Goal: Complete application form

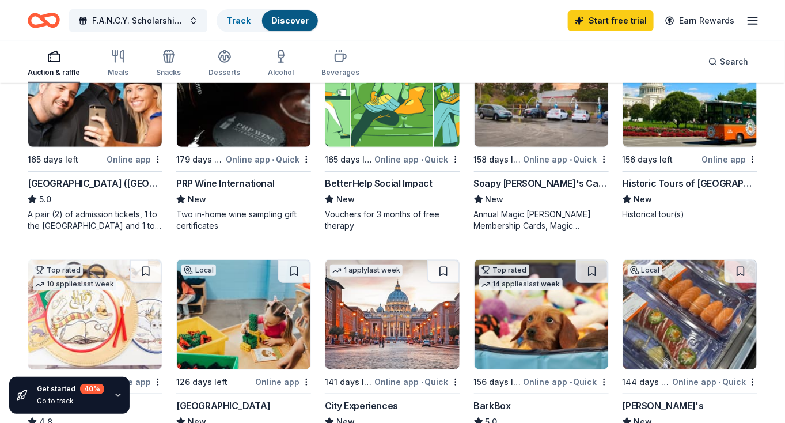
scroll to position [173, 0]
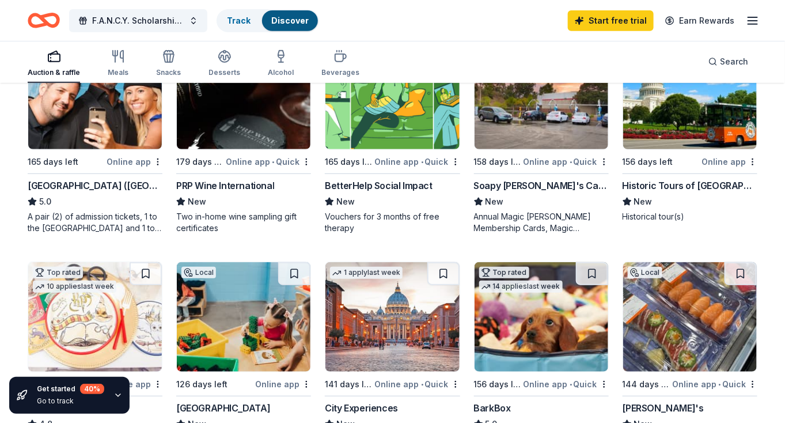
click at [543, 140] on img at bounding box center [541, 94] width 134 height 109
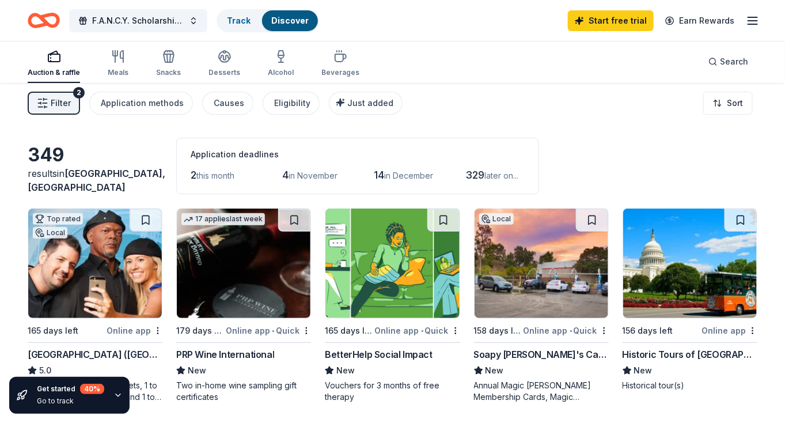
scroll to position [0, 0]
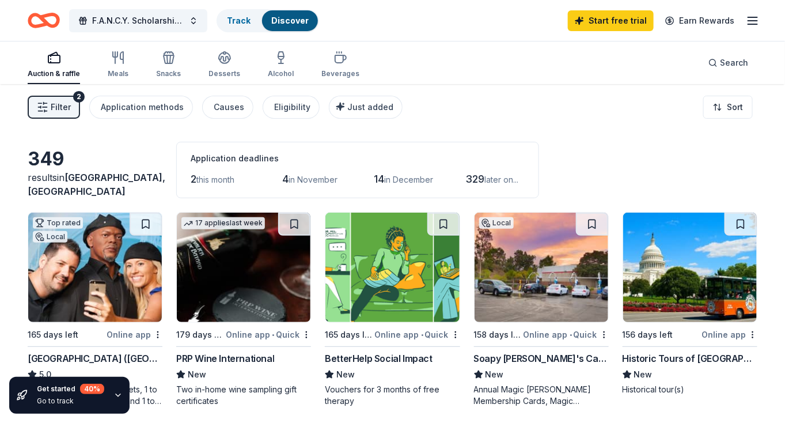
click at [754, 22] on icon "button" at bounding box center [753, 21] width 14 height 14
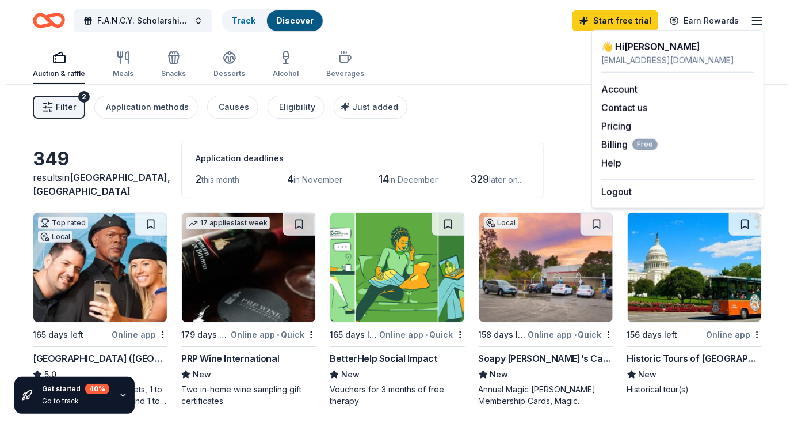
scroll to position [6, 0]
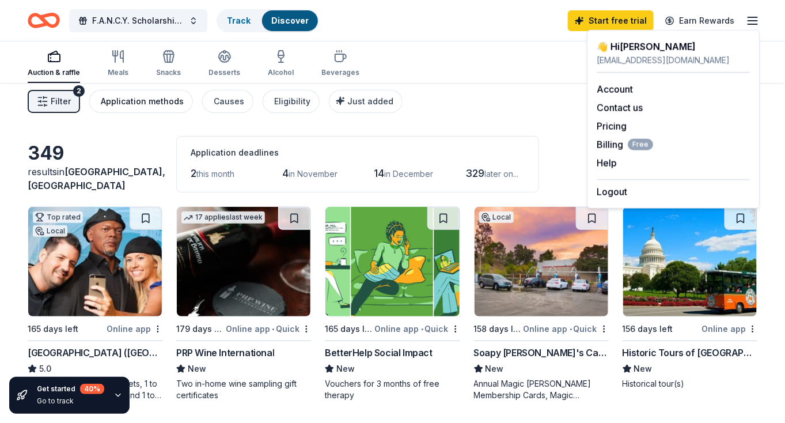
click at [146, 100] on div "Application methods" at bounding box center [142, 101] width 83 height 14
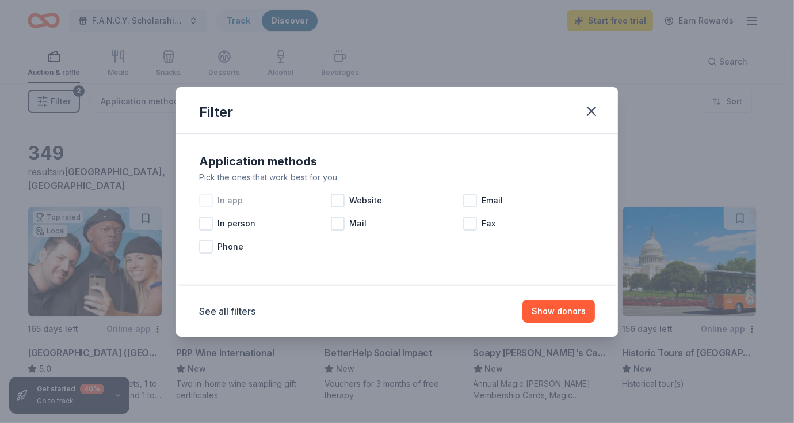
click at [207, 199] on div at bounding box center [206, 200] width 14 height 14
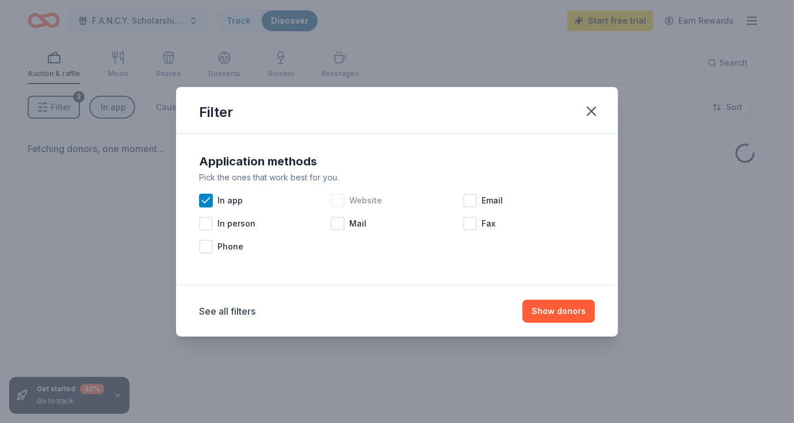
click at [345, 201] on div at bounding box center [338, 200] width 14 height 14
click at [475, 203] on div at bounding box center [470, 200] width 14 height 14
click at [340, 220] on div at bounding box center [338, 223] width 14 height 14
click at [552, 320] on button "Show donors" at bounding box center [559, 310] width 73 height 23
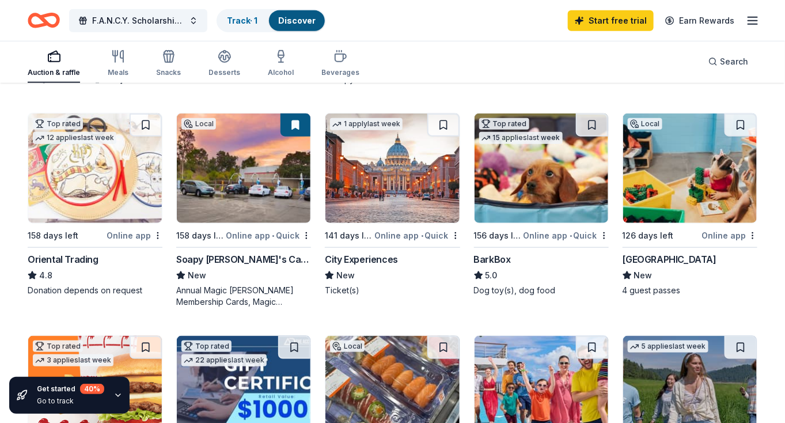
scroll to position [319, 0]
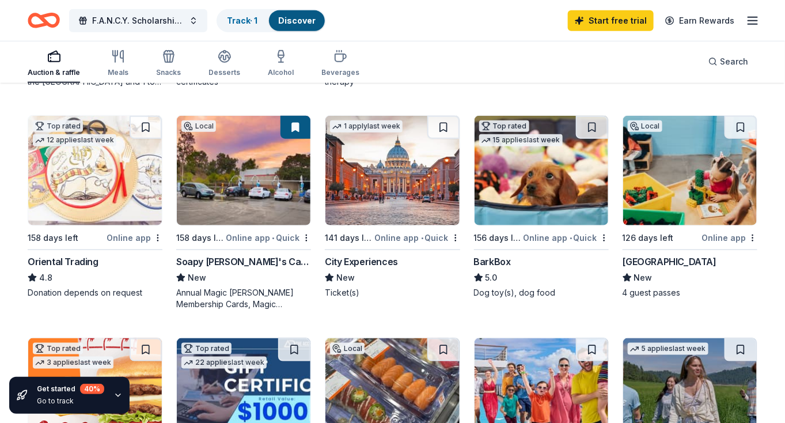
click at [411, 195] on img at bounding box center [392, 170] width 134 height 109
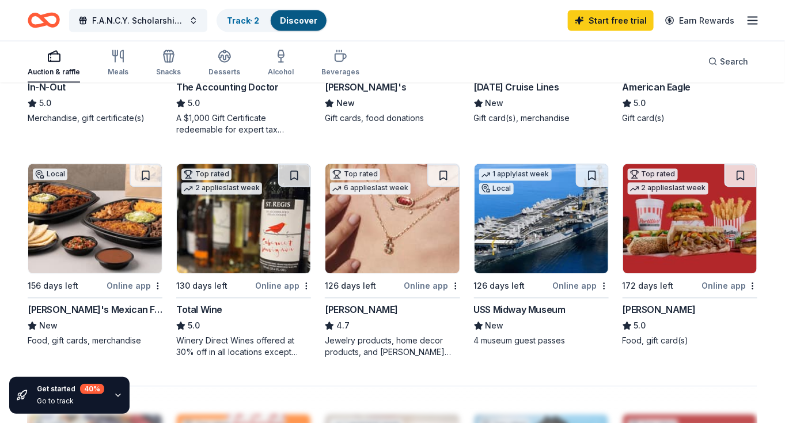
scroll to position [714, 0]
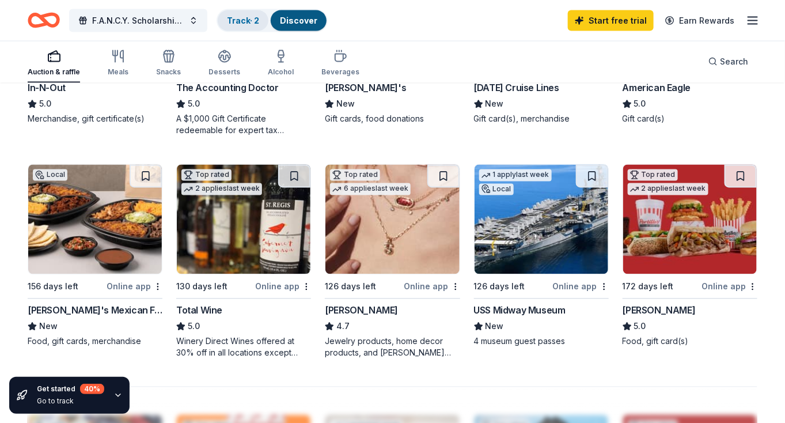
click at [242, 19] on link "Track · 2" at bounding box center [243, 21] width 32 height 10
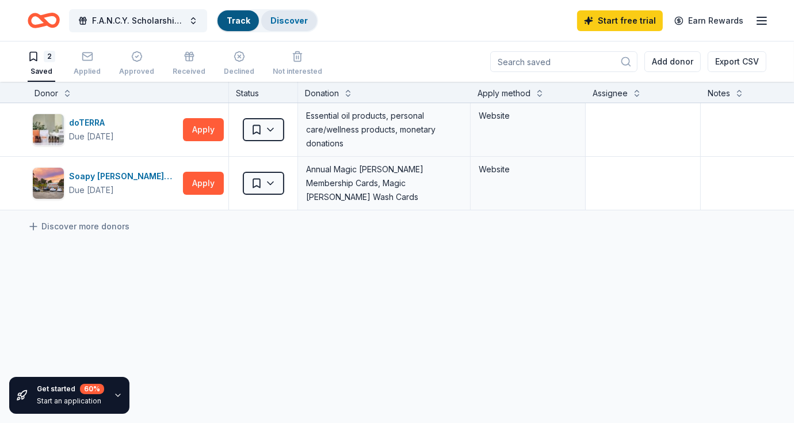
click at [306, 25] on div "Discover" at bounding box center [289, 20] width 56 height 21
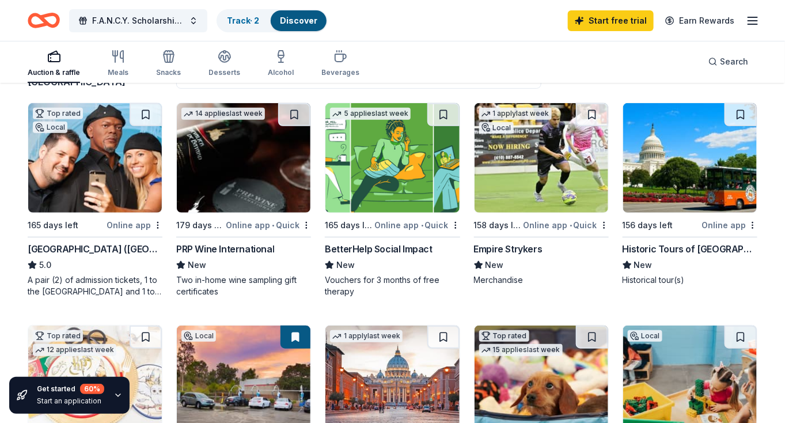
scroll to position [108, 0]
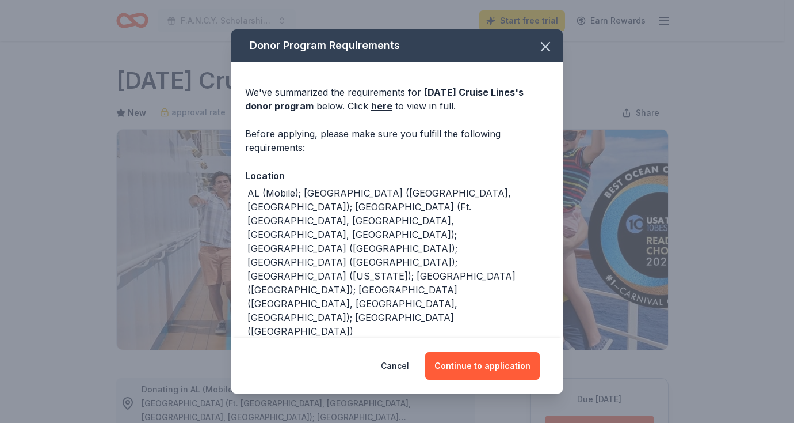
scroll to position [451, 0]
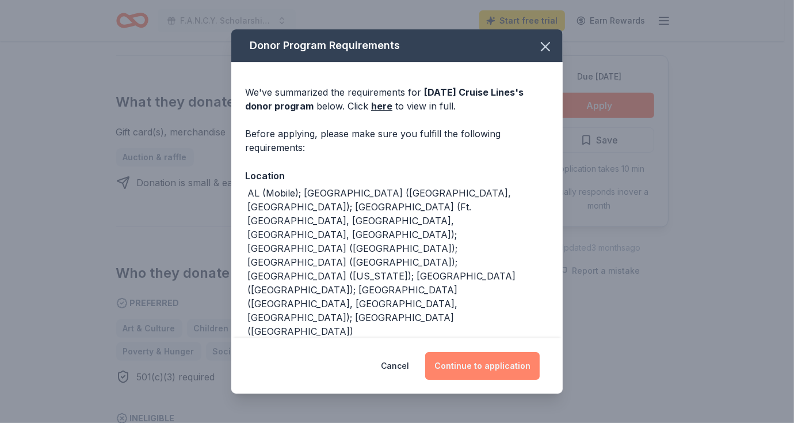
click at [471, 371] on button "Continue to application" at bounding box center [482, 366] width 115 height 28
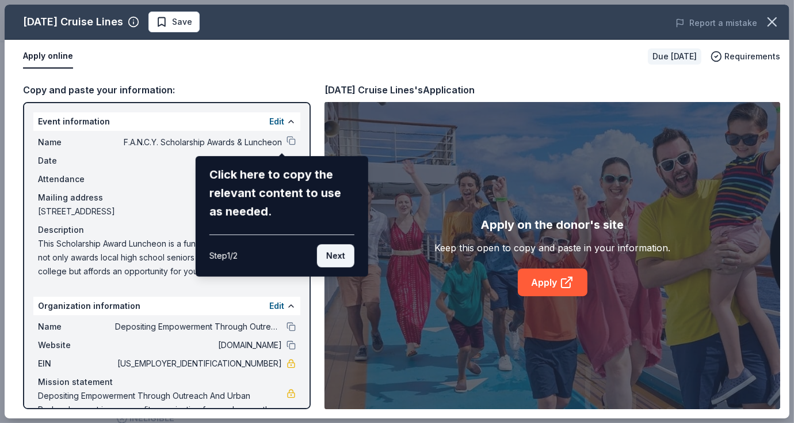
click at [321, 251] on button "Next" at bounding box center [335, 255] width 37 height 23
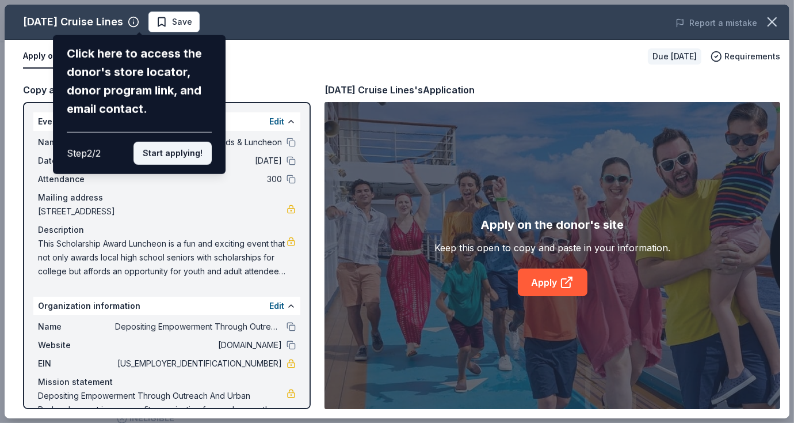
click at [187, 153] on button "Start applying!" at bounding box center [173, 153] width 78 height 23
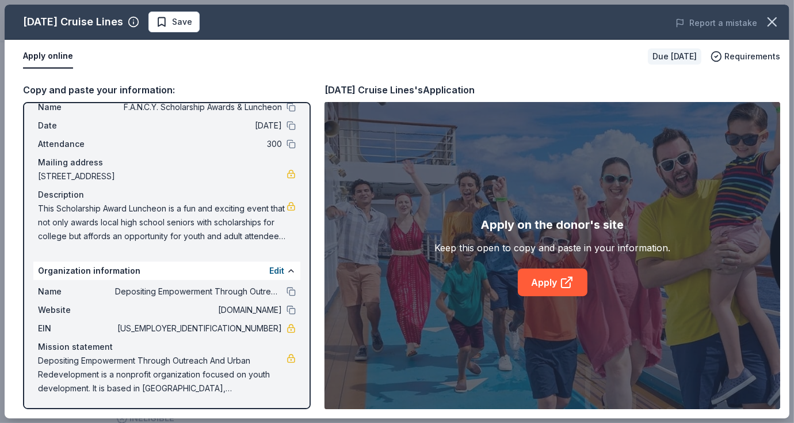
scroll to position [0, 0]
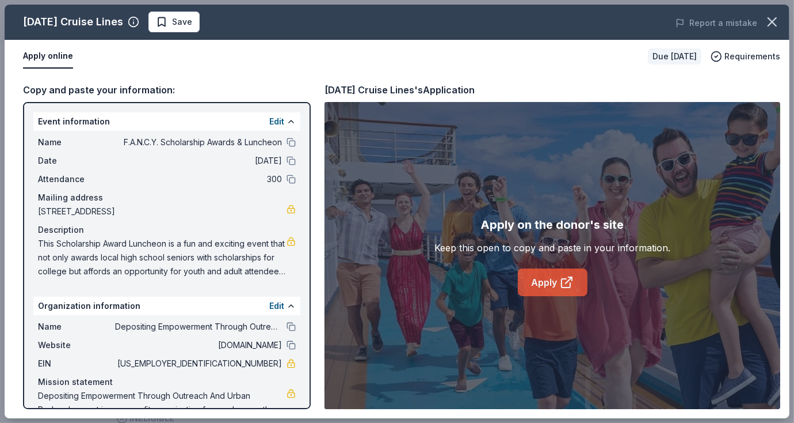
click at [554, 286] on link "Apply" at bounding box center [553, 282] width 70 height 28
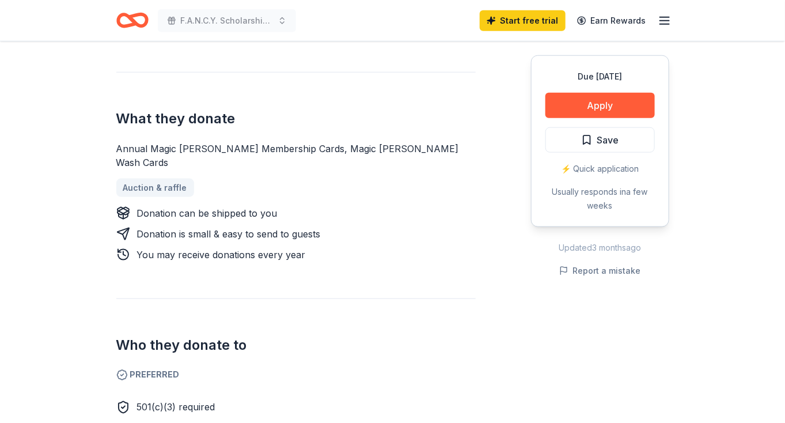
scroll to position [420, 0]
click at [634, 170] on div "⚡️ Quick application" at bounding box center [599, 169] width 109 height 14
click at [619, 166] on div "⚡️ Quick application" at bounding box center [599, 169] width 109 height 14
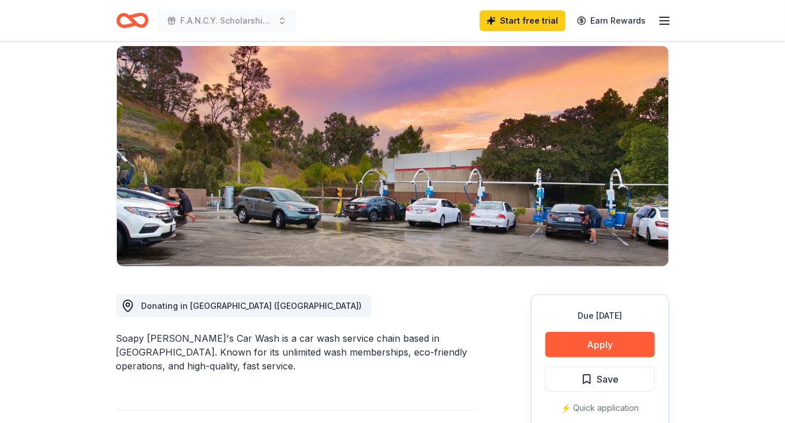
scroll to position [86, 0]
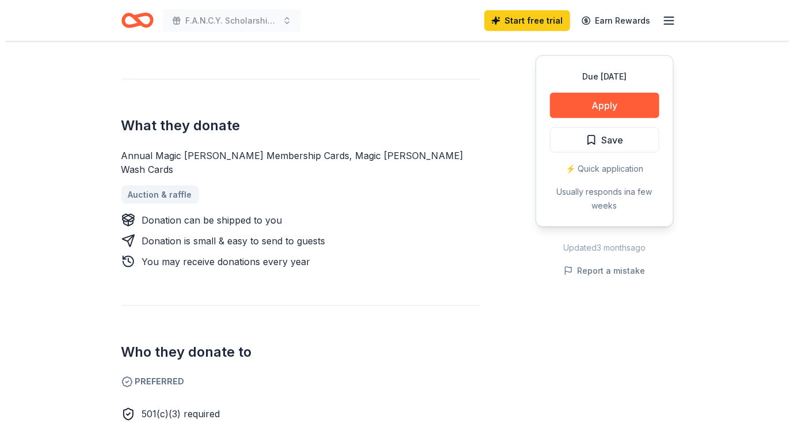
scroll to position [545, 0]
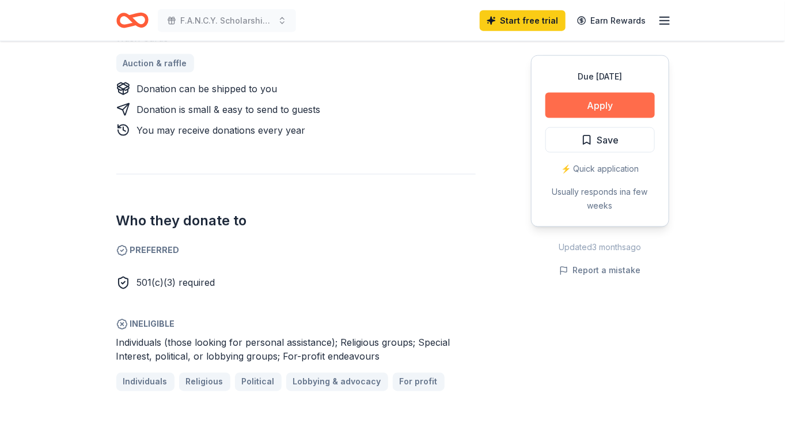
click at [629, 102] on button "Apply" at bounding box center [599, 105] width 109 height 25
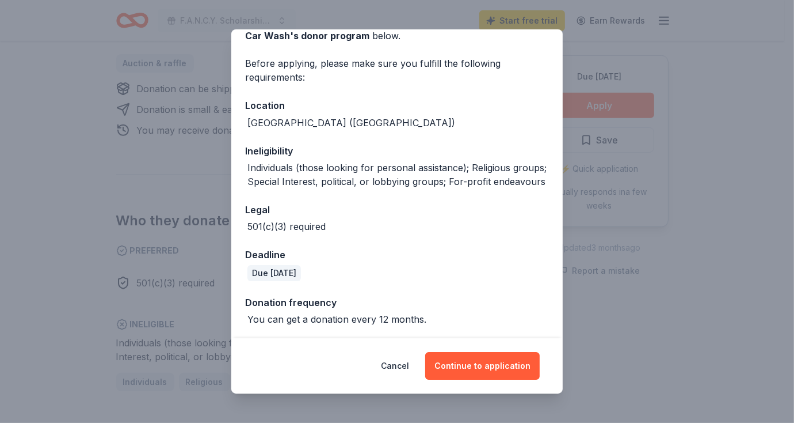
scroll to position [70, 0]
click at [492, 217] on div "Legal" at bounding box center [397, 209] width 304 height 15
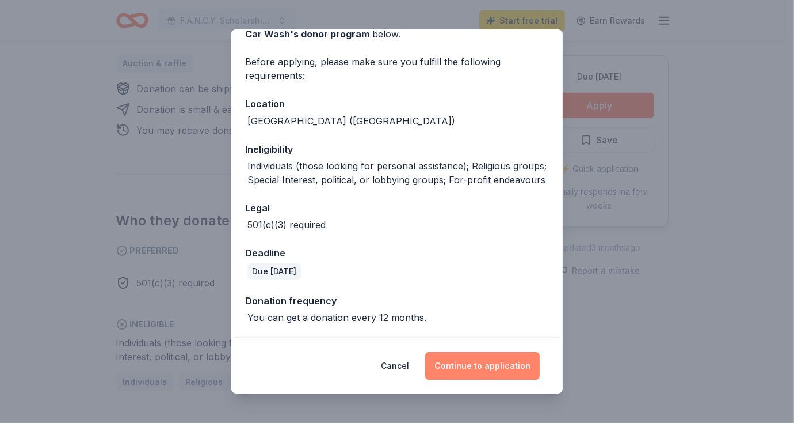
click at [489, 357] on button "Continue to application" at bounding box center [482, 366] width 115 height 28
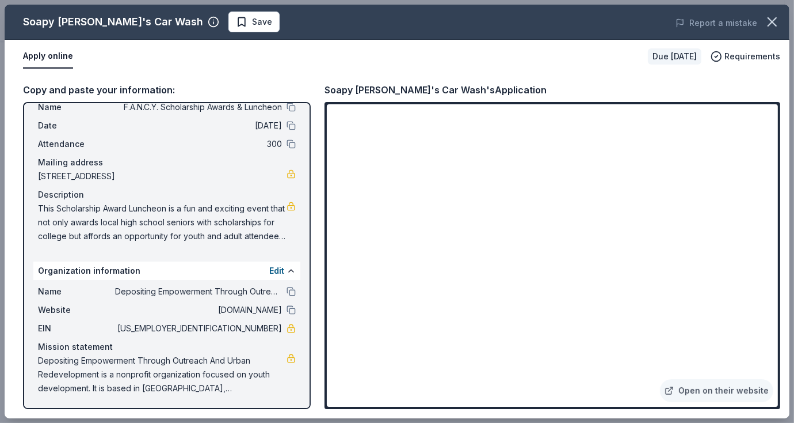
scroll to position [0, 0]
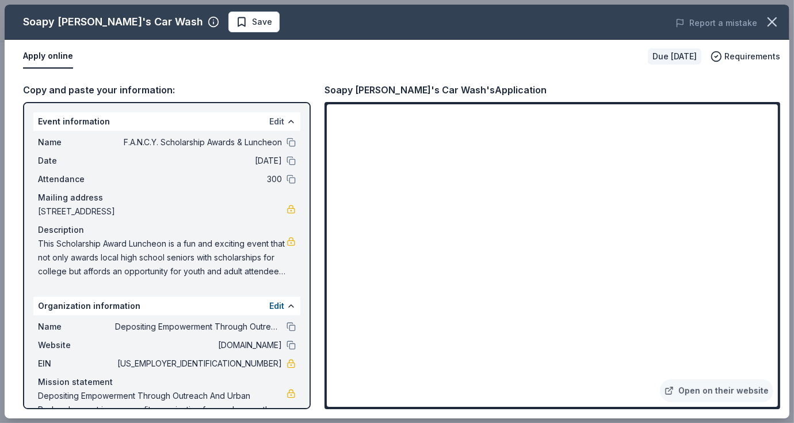
click at [271, 124] on button "Edit" at bounding box center [276, 122] width 15 height 14
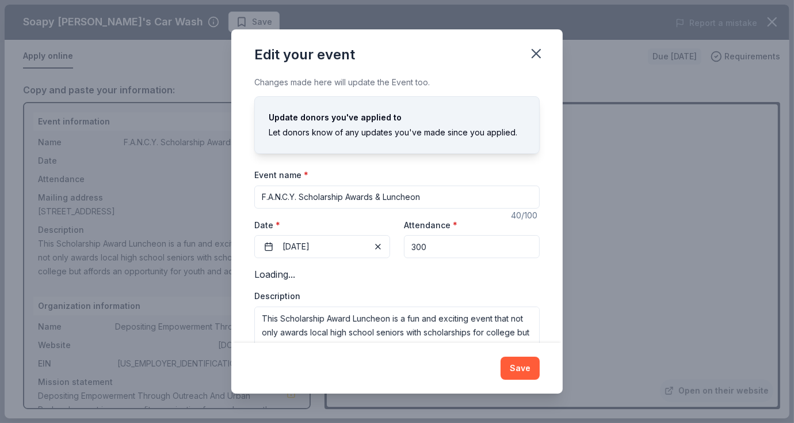
drag, startPoint x: 408, startPoint y: 245, endPoint x: 427, endPoint y: 246, distance: 19.0
click at [427, 246] on input "300" at bounding box center [472, 246] width 136 height 23
type input "150"
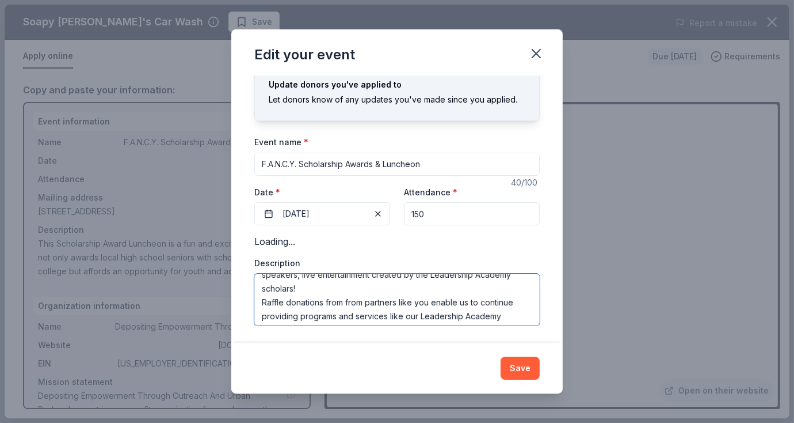
scroll to position [111, 0]
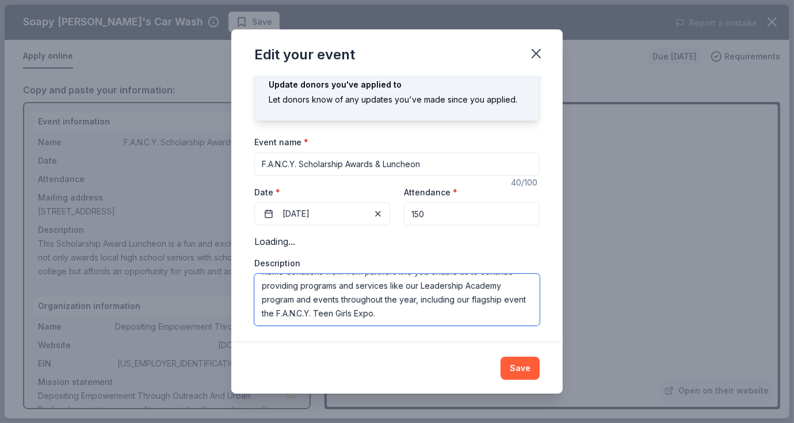
drag, startPoint x: 263, startPoint y: 284, endPoint x: 409, endPoint y: 306, distance: 147.8
click at [409, 306] on textarea "This Scholarship Award Luncheon is a fun and exciting event that not only award…" at bounding box center [397, 299] width 286 height 52
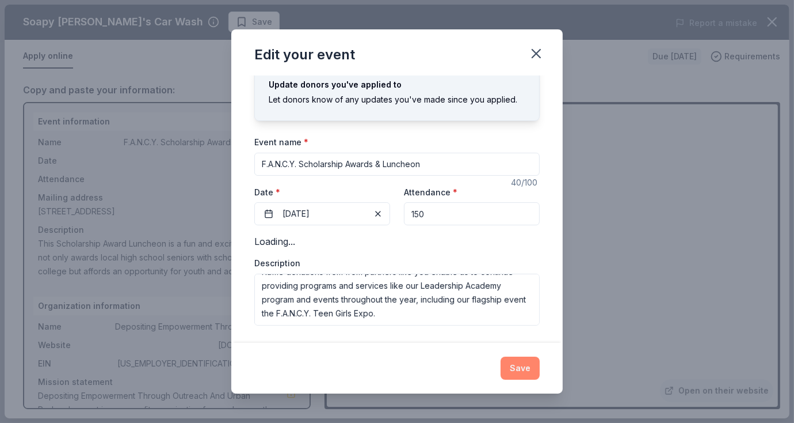
click at [513, 373] on button "Save" at bounding box center [520, 367] width 39 height 23
click at [535, 51] on icon "button" at bounding box center [536, 53] width 16 height 16
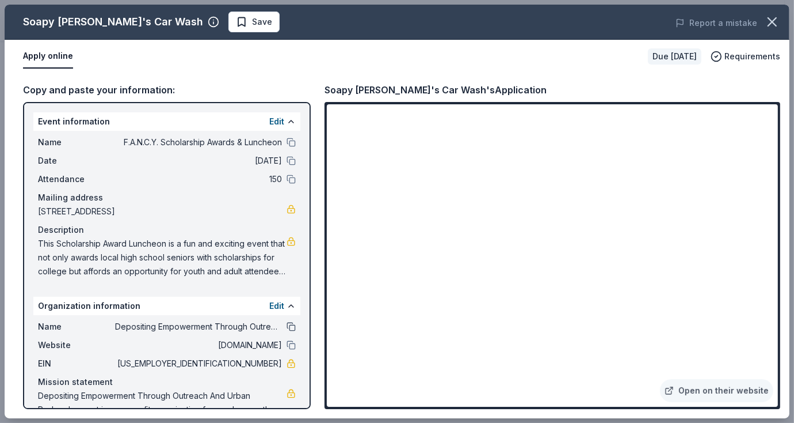
click at [287, 324] on button at bounding box center [291, 326] width 9 height 9
click at [287, 344] on button at bounding box center [291, 344] width 9 height 9
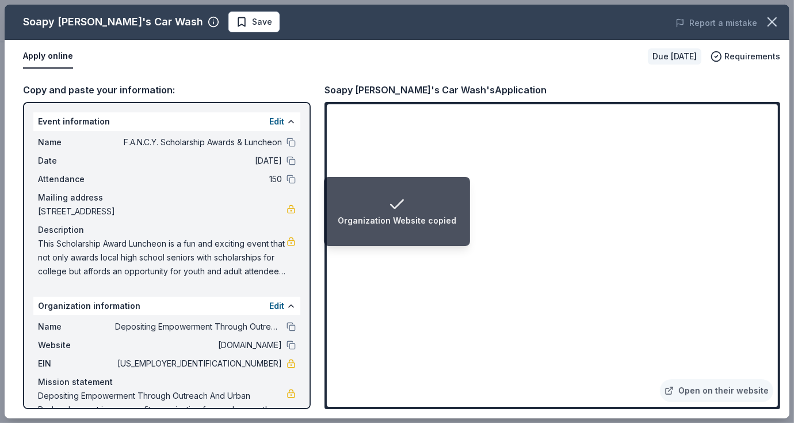
click at [431, 233] on li "Organization Website copied" at bounding box center [397, 211] width 146 height 69
drag, startPoint x: 223, startPoint y: 361, endPoint x: 253, endPoint y: 362, distance: 30.0
click at [253, 362] on span "27-3517509" at bounding box center [198, 363] width 167 height 14
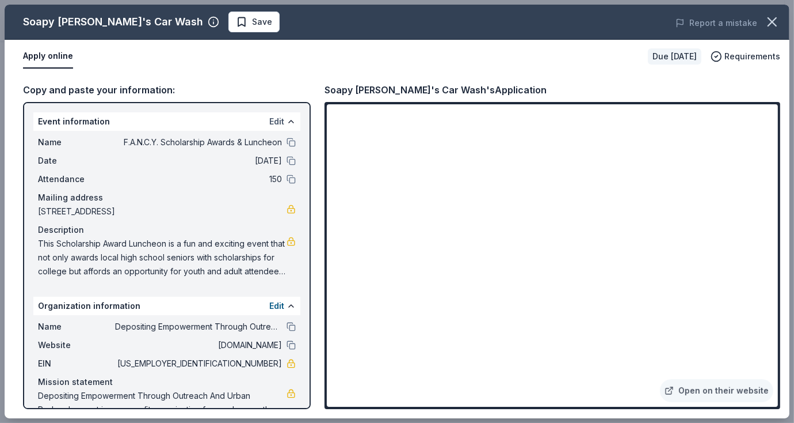
click at [272, 116] on button "Edit" at bounding box center [276, 122] width 15 height 14
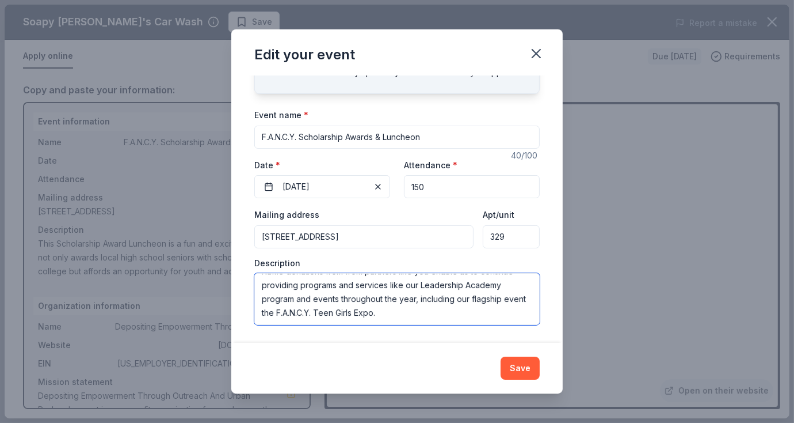
drag, startPoint x: 263, startPoint y: 284, endPoint x: 531, endPoint y: 334, distance: 272.9
click at [531, 334] on div "Changes made here will update the Event too. Update donors you've applied to Le…" at bounding box center [397, 208] width 332 height 267
click at [398, 304] on textarea "This Scholarship Award Luncheon is a fun and exciting event that not only award…" at bounding box center [397, 299] width 286 height 52
drag, startPoint x: 405, startPoint y: 310, endPoint x: 220, endPoint y: 249, distance: 194.6
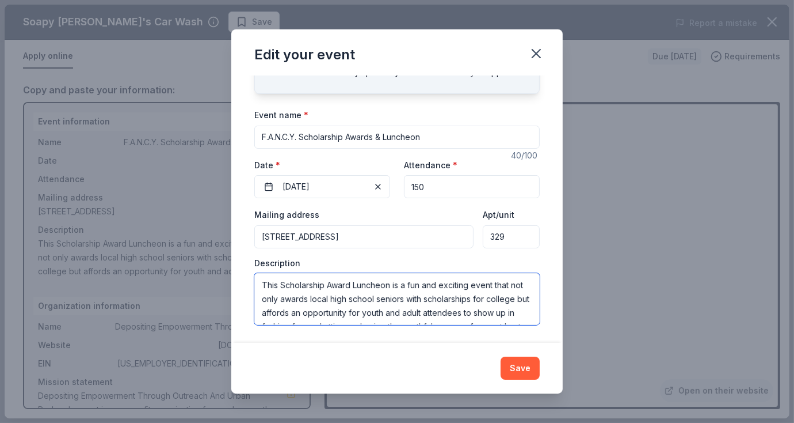
click at [220, 249] on div "Edit your event Changes made here will update the Event too. Update donors you'…" at bounding box center [397, 211] width 794 height 423
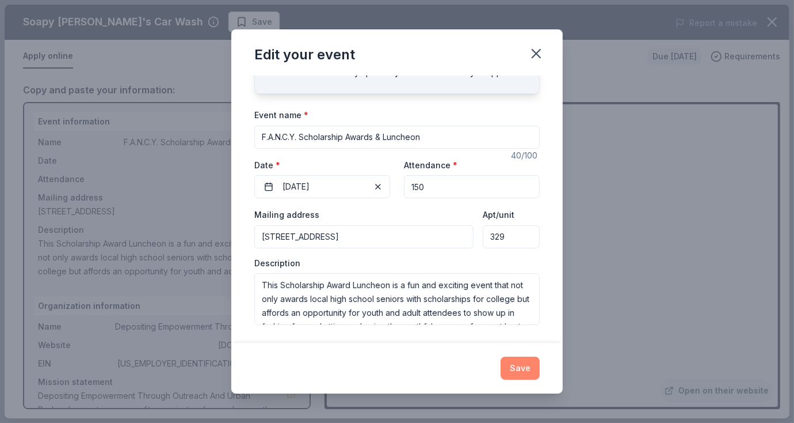
click at [522, 368] on button "Save" at bounding box center [520, 367] width 39 height 23
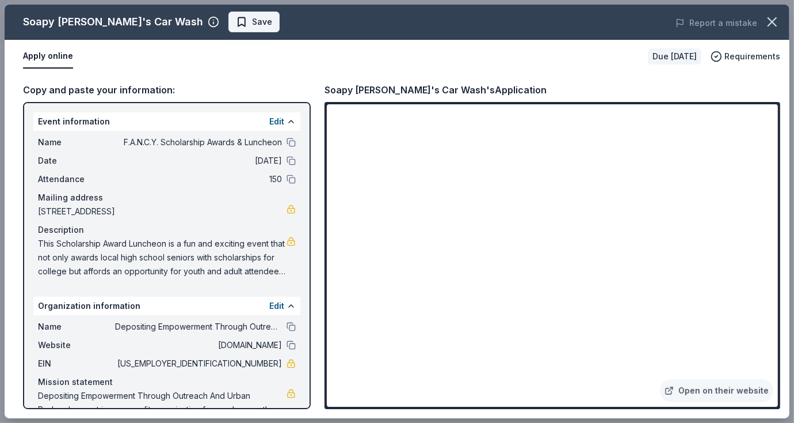
click at [236, 21] on span "Save" at bounding box center [254, 22] width 36 height 14
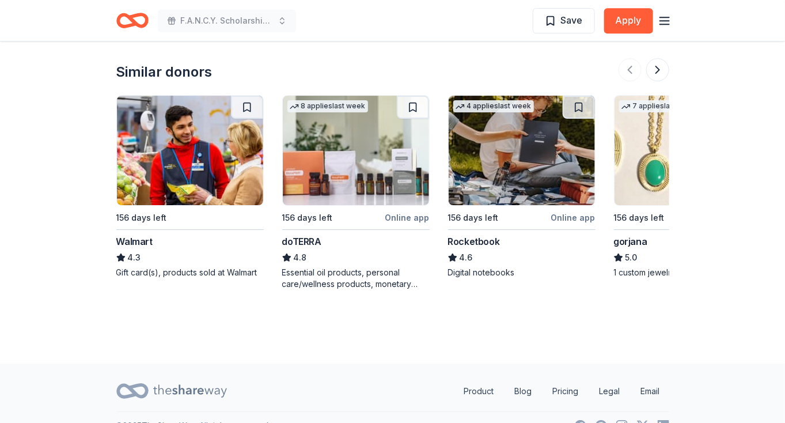
scroll to position [1296, 0]
click at [289, 142] on img at bounding box center [356, 149] width 146 height 109
click at [658, 58] on button at bounding box center [657, 69] width 23 height 23
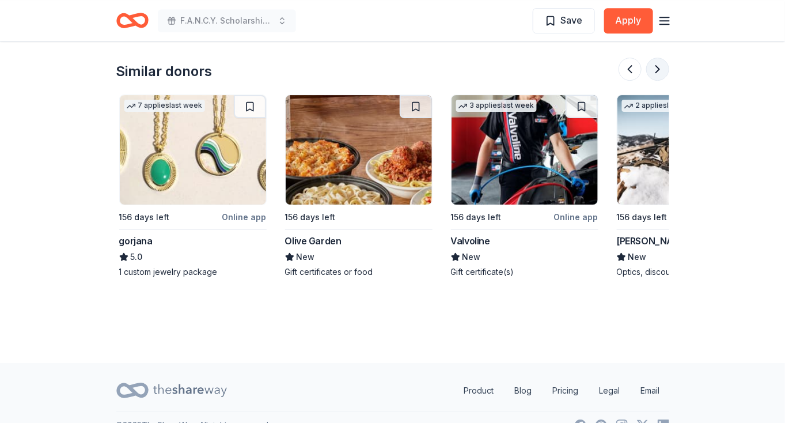
scroll to position [0, 497]
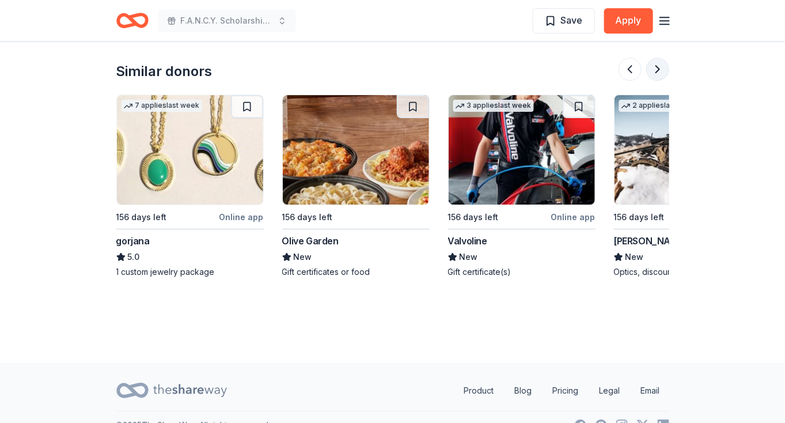
click at [658, 58] on button at bounding box center [657, 69] width 23 height 23
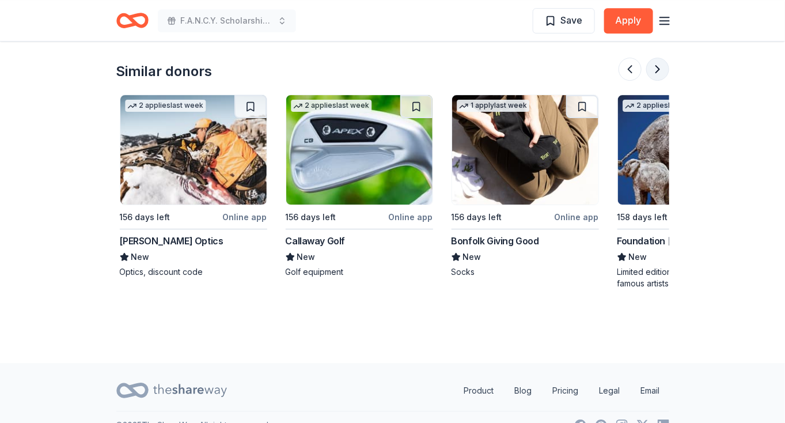
scroll to position [0, 994]
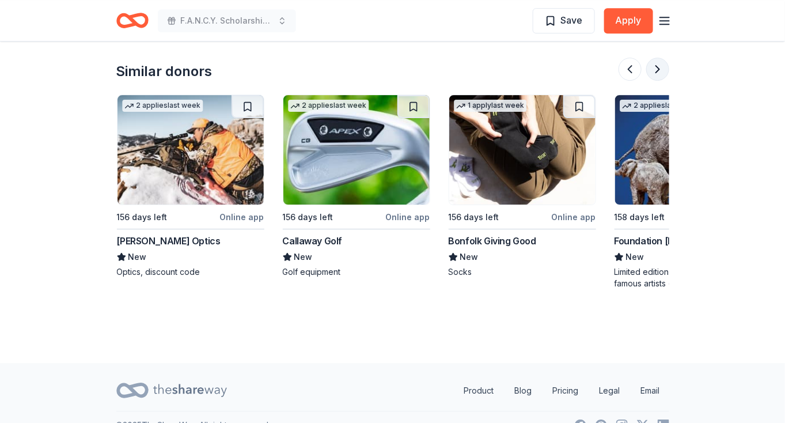
click at [658, 58] on button at bounding box center [657, 69] width 23 height 23
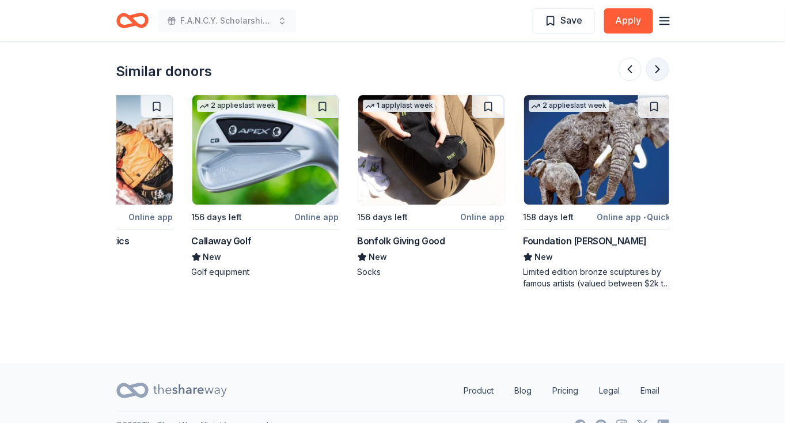
scroll to position [0, 1086]
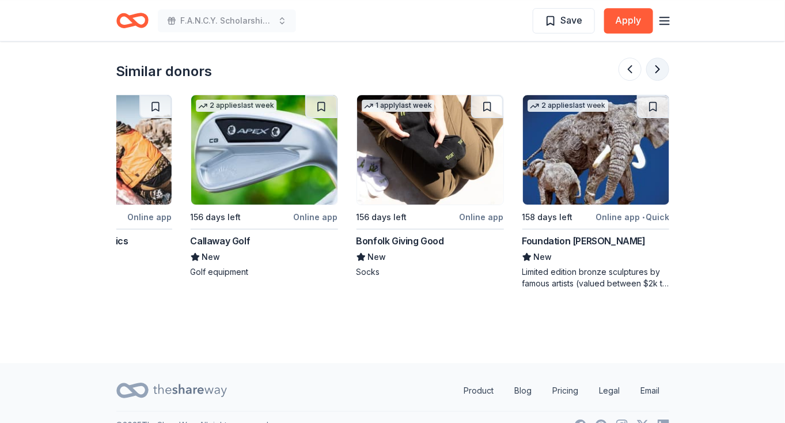
click at [658, 58] on button at bounding box center [657, 69] width 23 height 23
click at [630, 58] on button at bounding box center [629, 69] width 23 height 23
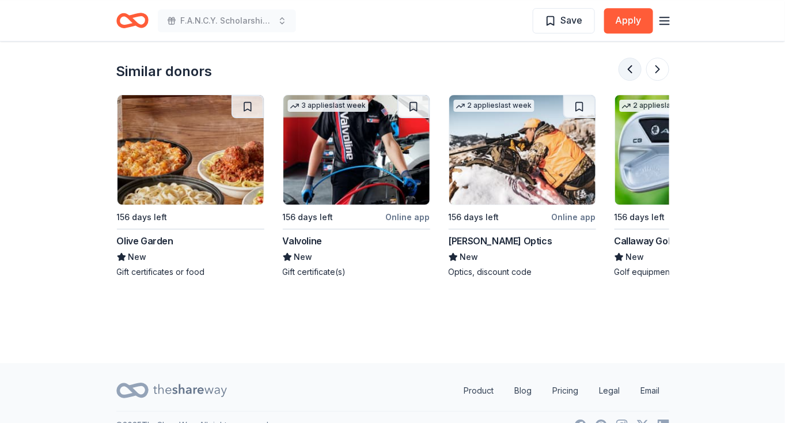
click at [630, 58] on button at bounding box center [629, 69] width 23 height 23
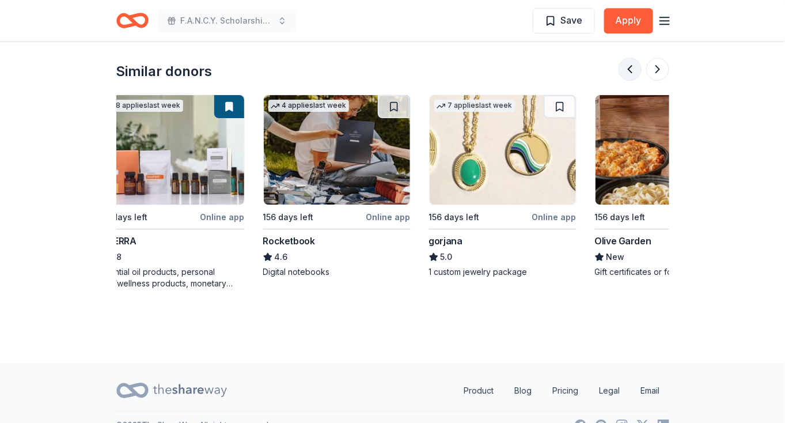
scroll to position [0, 166]
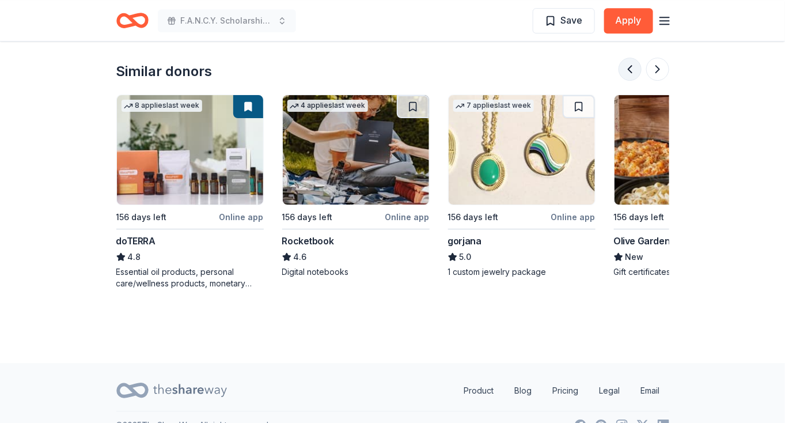
click at [630, 58] on button at bounding box center [629, 69] width 23 height 23
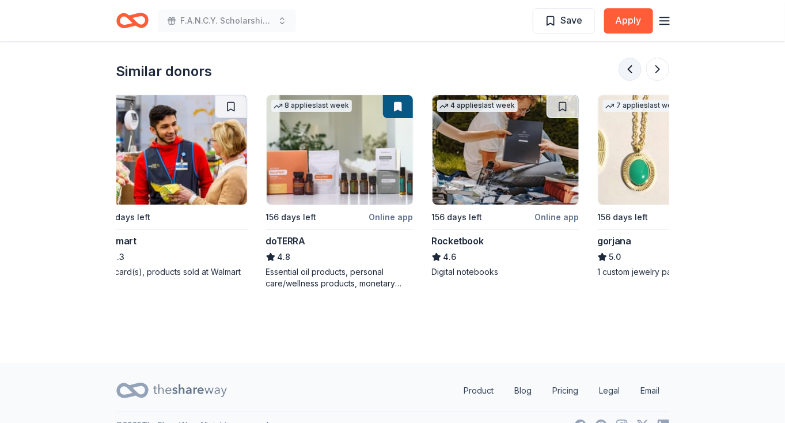
scroll to position [0, 0]
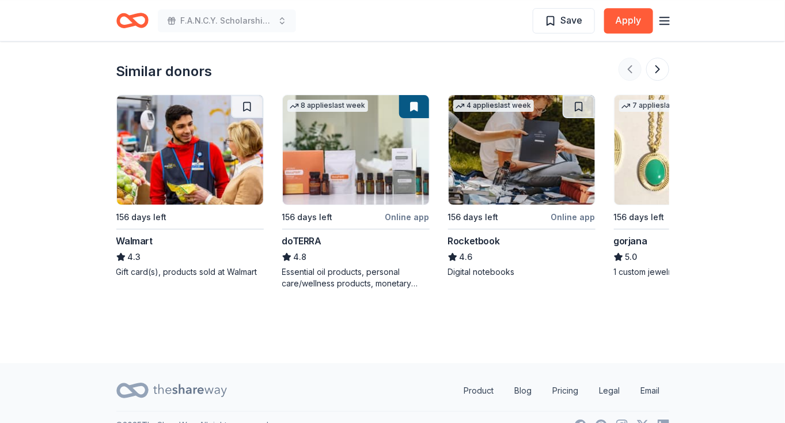
click at [630, 58] on div at bounding box center [643, 69] width 51 height 23
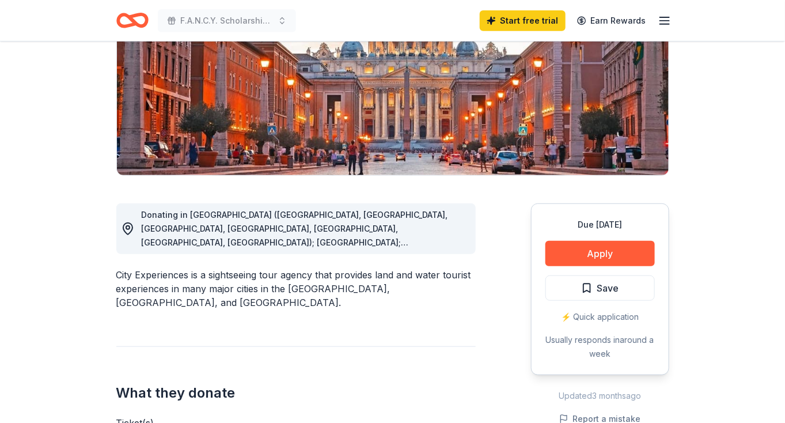
scroll to position [186, 0]
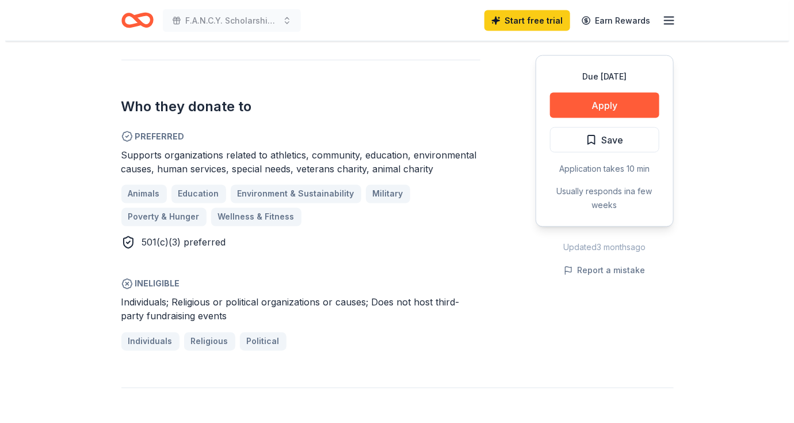
scroll to position [586, 0]
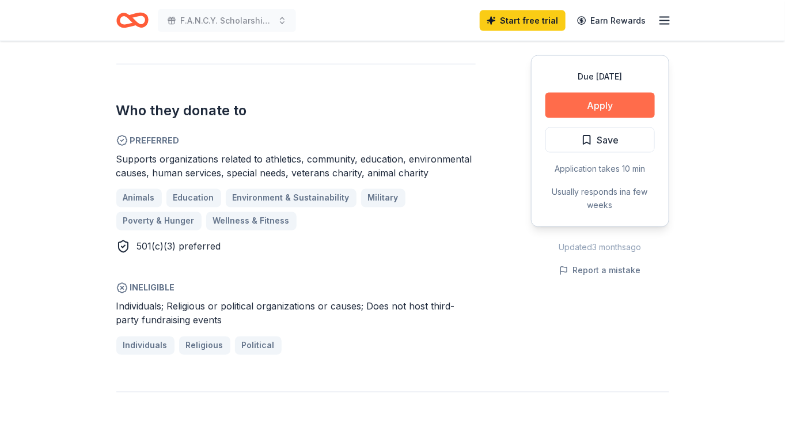
click at [584, 100] on button "Apply" at bounding box center [599, 105] width 109 height 25
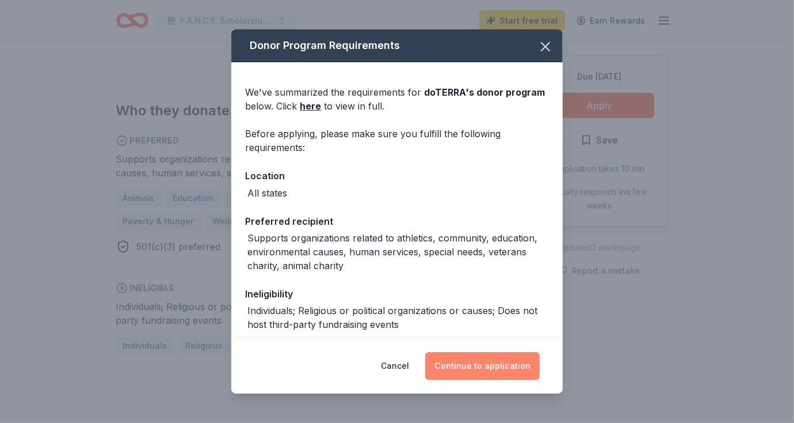
click at [488, 369] on button "Continue to application" at bounding box center [482, 366] width 115 height 28
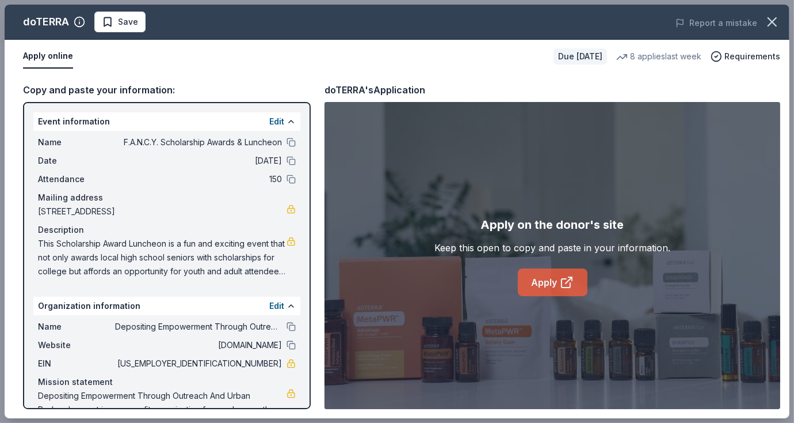
click at [550, 272] on link "Apply" at bounding box center [553, 282] width 70 height 28
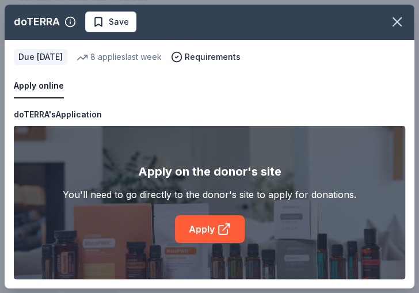
drag, startPoint x: 229, startPoint y: 280, endPoint x: 273, endPoint y: 276, distance: 44.5
click at [273, 276] on div "Copy and paste your information: Event information Edit Name F.A.N.C.Y. Scholar…" at bounding box center [210, 198] width 410 height 181
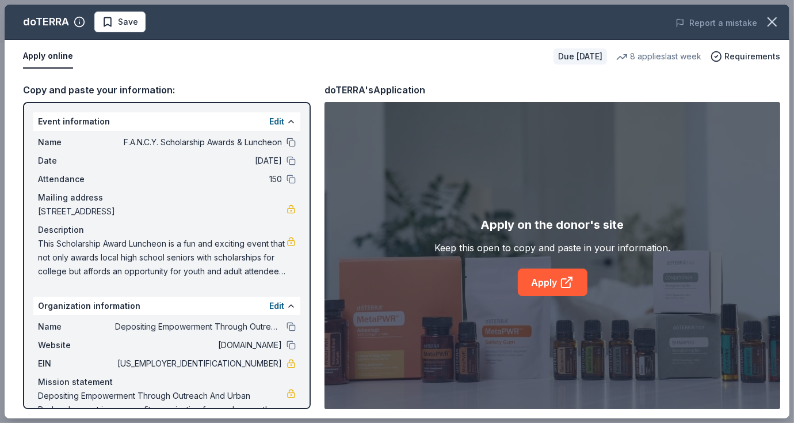
click at [287, 143] on button at bounding box center [291, 142] width 9 height 9
click at [287, 327] on button at bounding box center [291, 326] width 9 height 9
click at [269, 120] on button "Edit" at bounding box center [276, 122] width 15 height 14
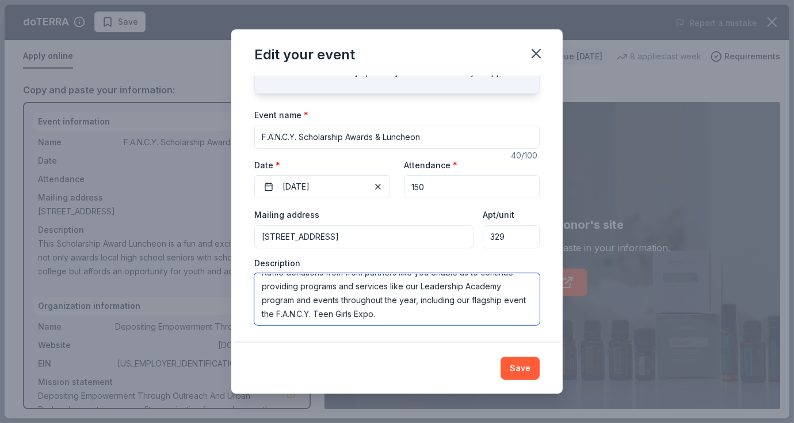
scroll to position [111, 0]
drag, startPoint x: 263, startPoint y: 284, endPoint x: 411, endPoint y: 335, distance: 156.9
click at [411, 335] on div "Changes made here will update the Event too. Update donors you've applied to Le…" at bounding box center [397, 208] width 332 height 267
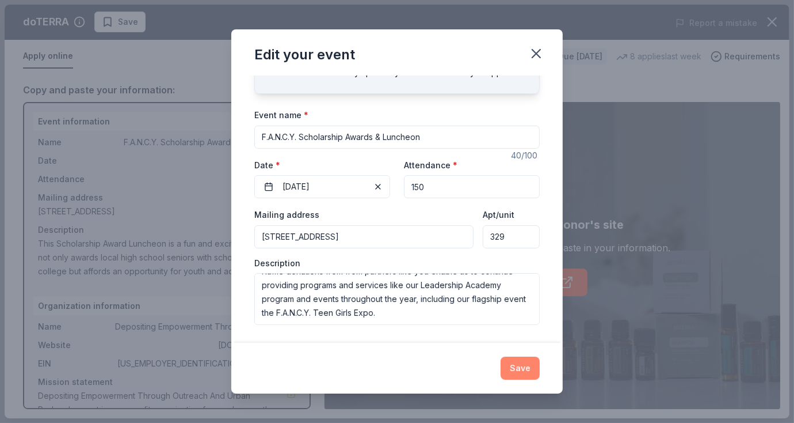
click at [514, 365] on button "Save" at bounding box center [520, 367] width 39 height 23
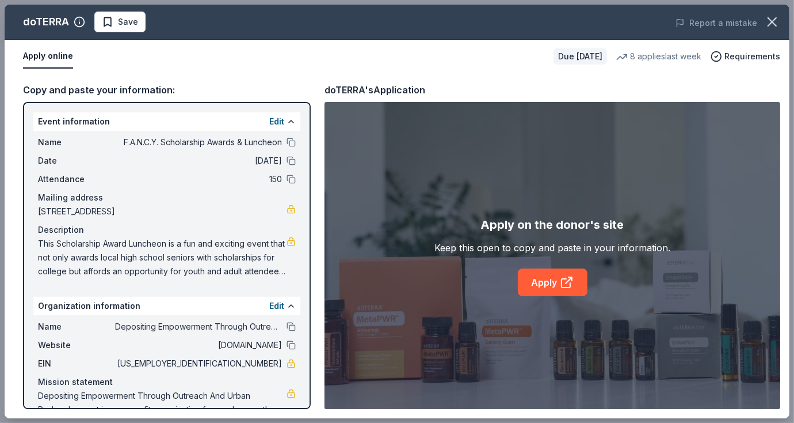
click at [554, 51] on div "Due in 156 days" at bounding box center [581, 56] width 54 height 16
click at [115, 25] on span "Save" at bounding box center [120, 22] width 36 height 14
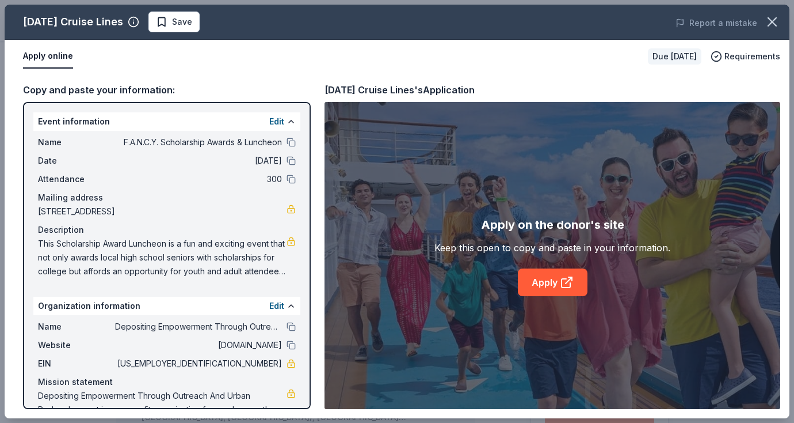
scroll to position [451, 0]
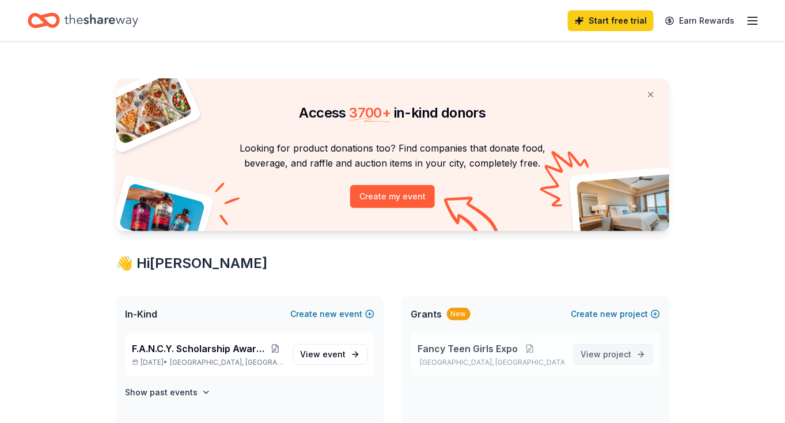
click at [599, 346] on link "View project" at bounding box center [612, 354] width 79 height 21
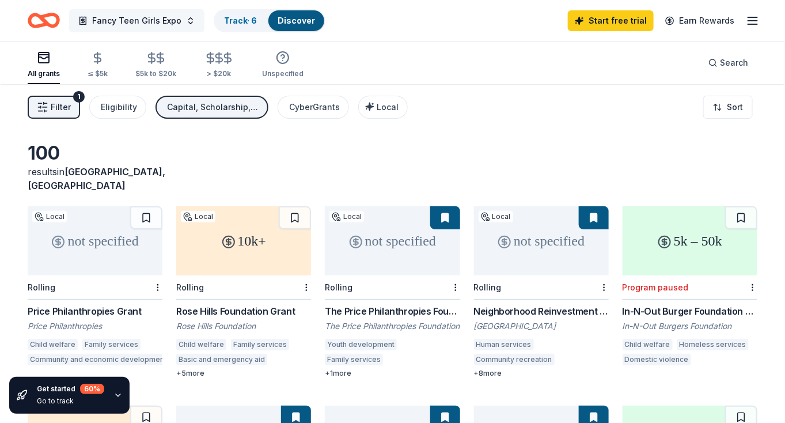
click at [128, 23] on span "Fancy Teen Girls Expo" at bounding box center [136, 21] width 89 height 14
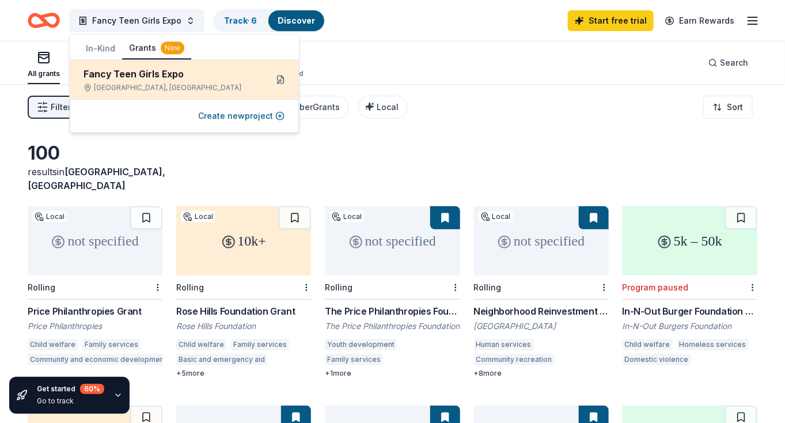
click at [276, 77] on button at bounding box center [280, 79] width 18 height 18
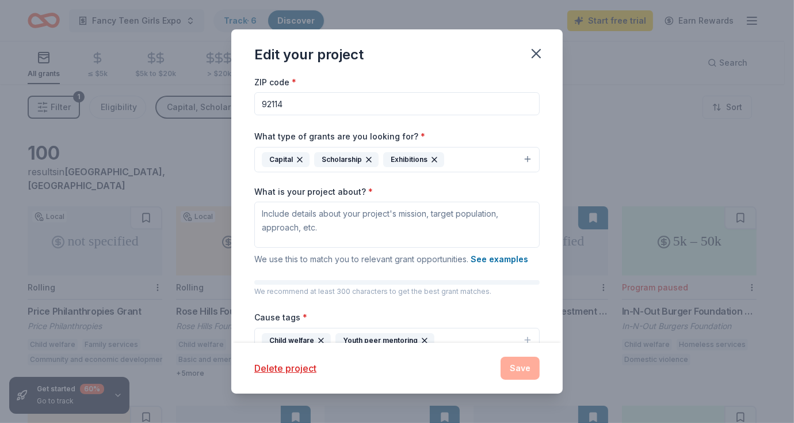
scroll to position [66, 0]
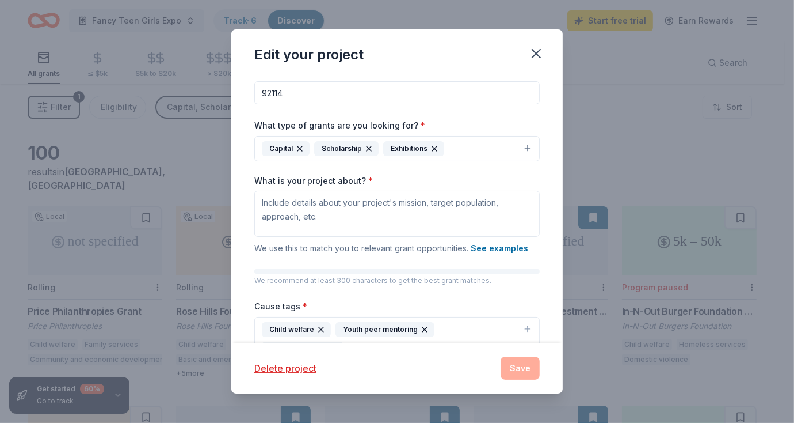
click at [516, 146] on button "Capital Scholarship Exhibitions" at bounding box center [397, 148] width 286 height 25
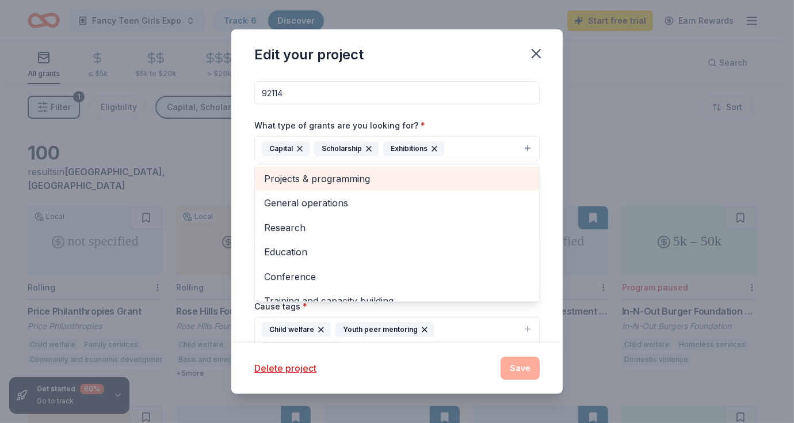
click at [372, 175] on span "Projects & programming" at bounding box center [397, 178] width 266 height 15
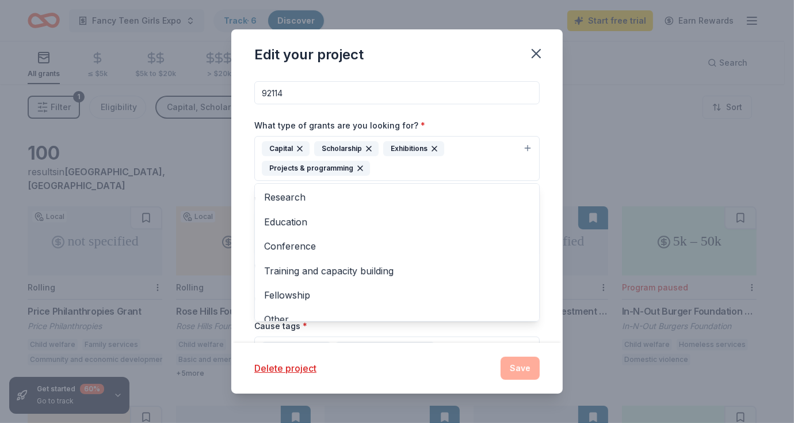
scroll to position [37, 0]
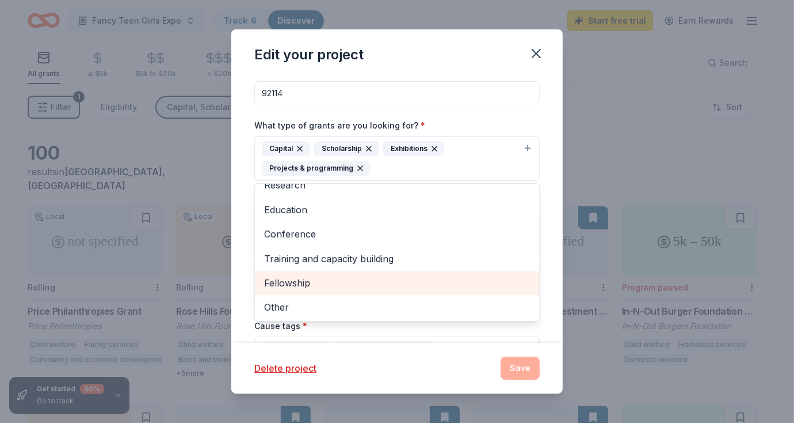
click at [394, 279] on span "Fellowship" at bounding box center [397, 282] width 266 height 15
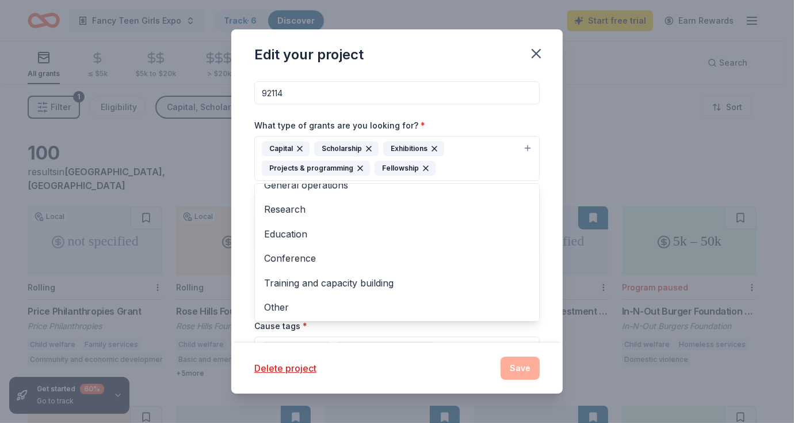
click at [464, 333] on div "Project name * Fancy Teen Girls Expo ZIP code * 92114 What type of grants are y…" at bounding box center [397, 248] width 286 height 478
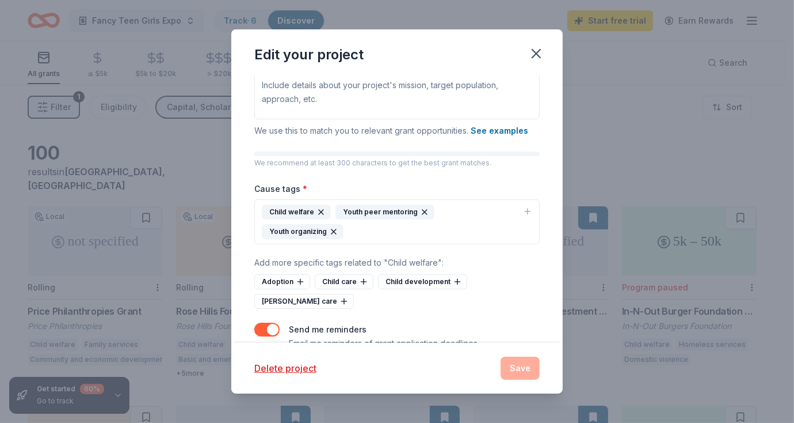
scroll to position [206, 0]
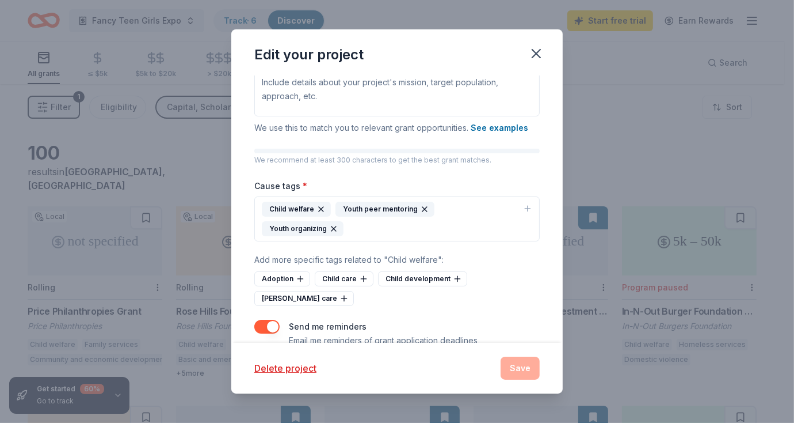
click at [523, 207] on icon "button" at bounding box center [527, 208] width 9 height 9
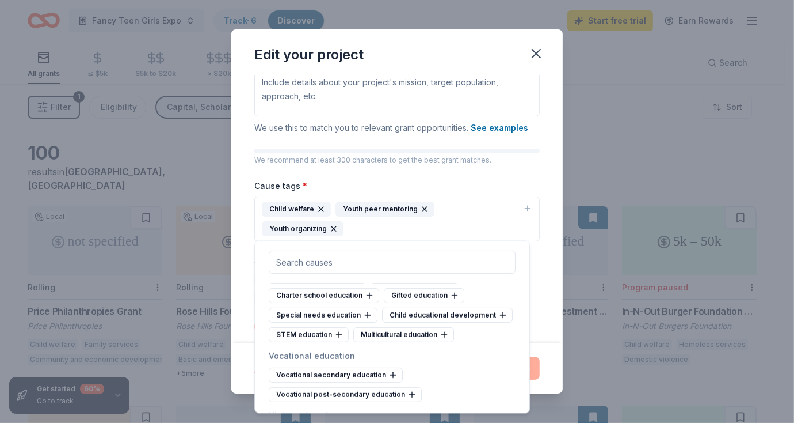
scroll to position [674, 0]
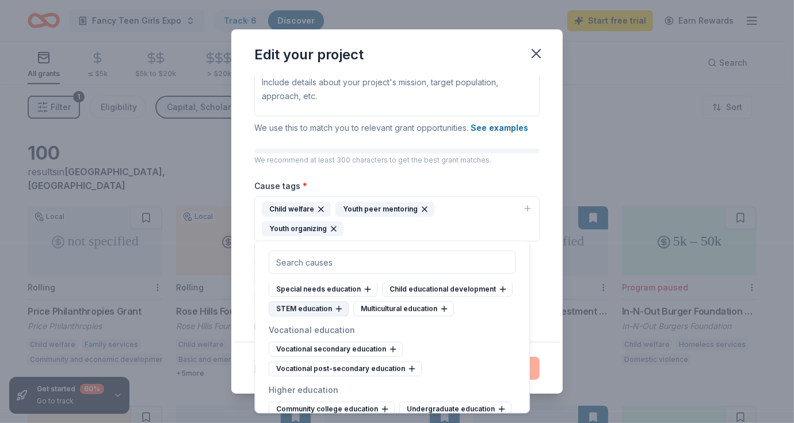
click at [326, 309] on div "STEM education" at bounding box center [309, 308] width 80 height 15
click at [326, 309] on div "Multicultural education" at bounding box center [319, 308] width 101 height 15
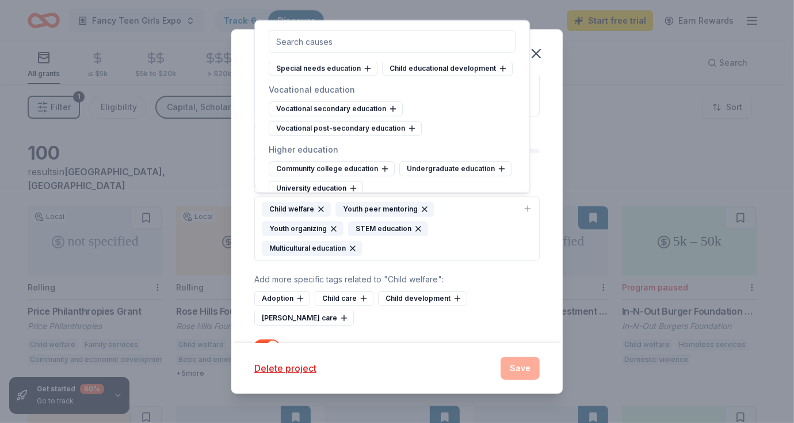
click at [353, 249] on div "Multicultural education" at bounding box center [312, 248] width 101 height 15
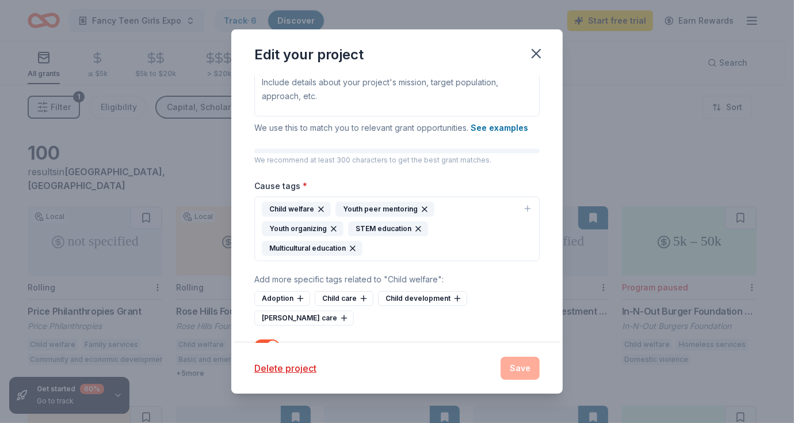
click at [352, 248] on icon "button" at bounding box center [352, 248] width 9 height 9
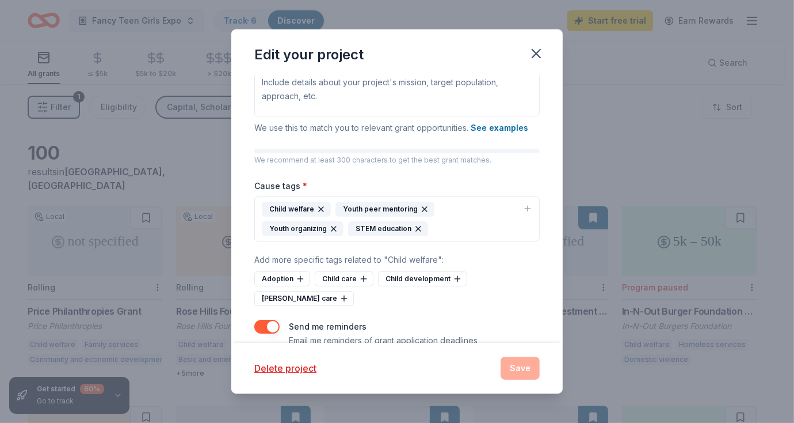
click at [528, 206] on icon "button" at bounding box center [528, 208] width 0 height 5
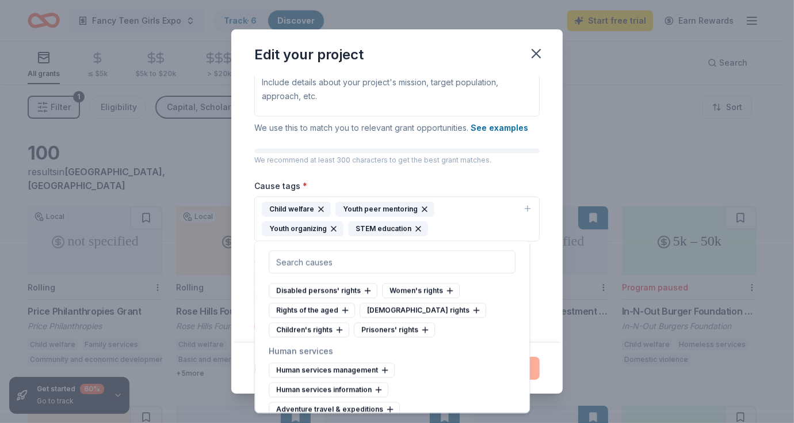
scroll to position [6052, 0]
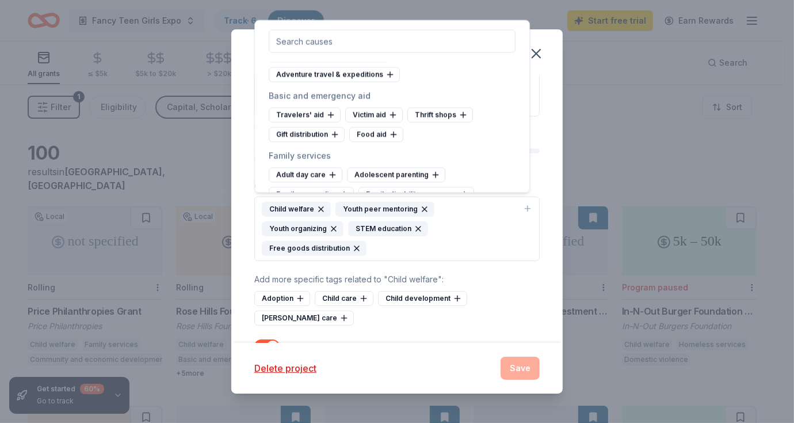
scroll to position [6179, 0]
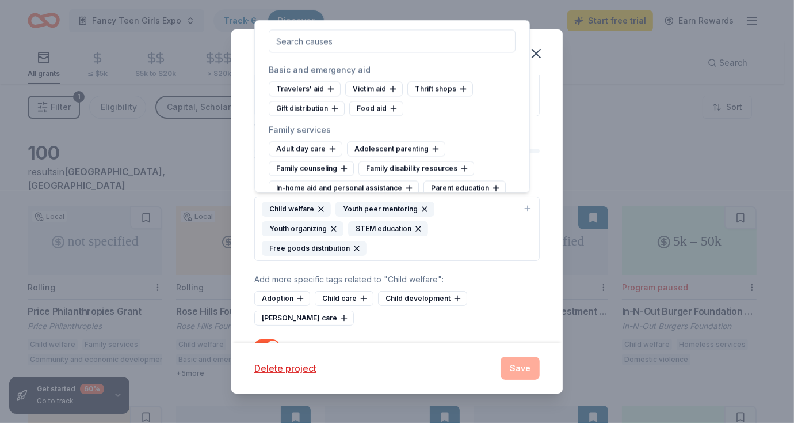
click at [381, 306] on icon at bounding box center [381, 306] width 5 height 0
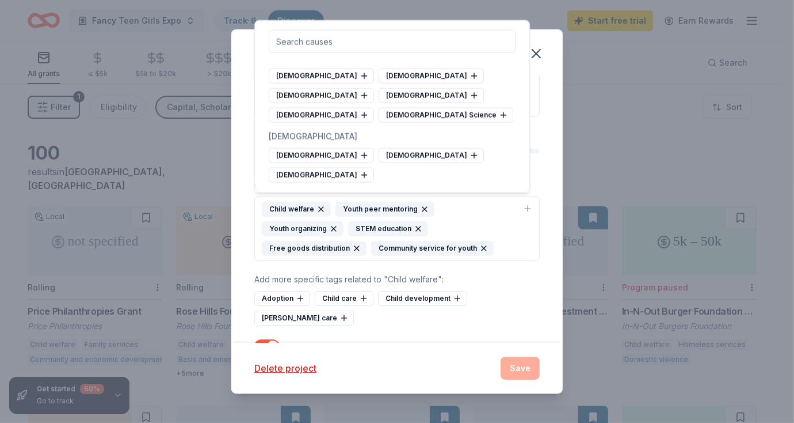
scroll to position [5158, 0]
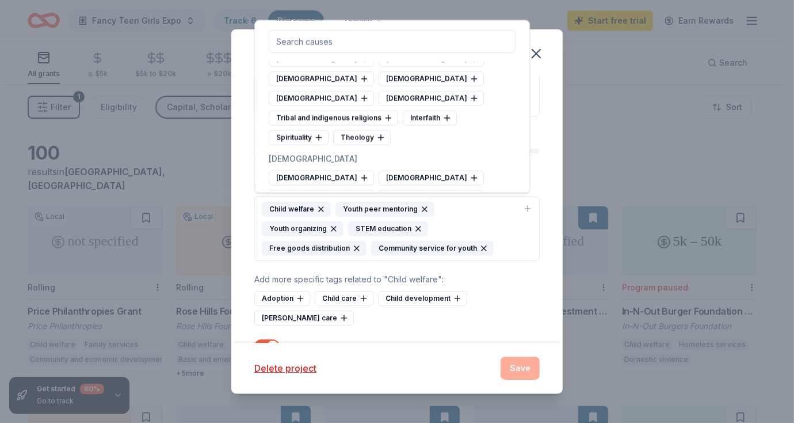
click at [466, 228] on div "Child welfare Youth peer mentoring Youth organizing STEM education Free goods d…" at bounding box center [390, 228] width 257 height 54
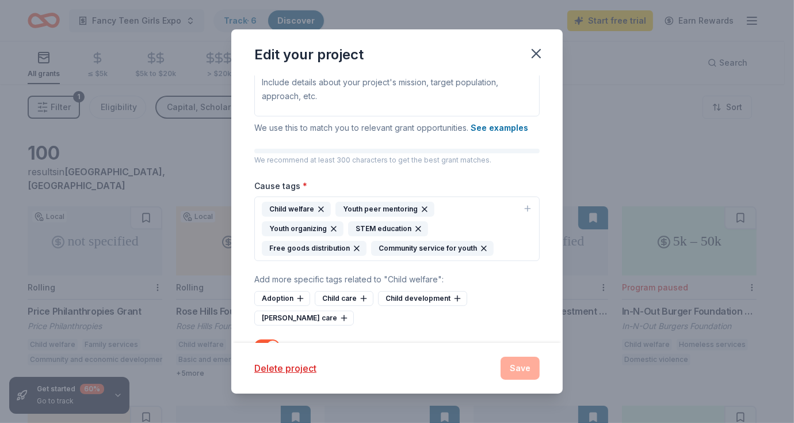
scroll to position [225, 0]
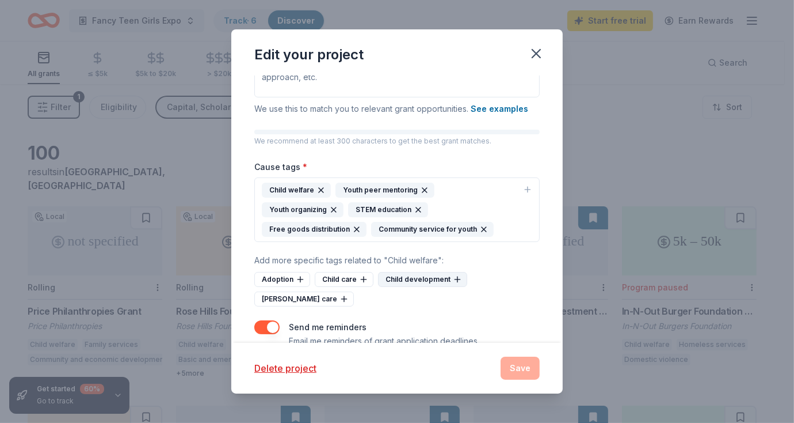
click at [453, 276] on icon at bounding box center [457, 279] width 9 height 9
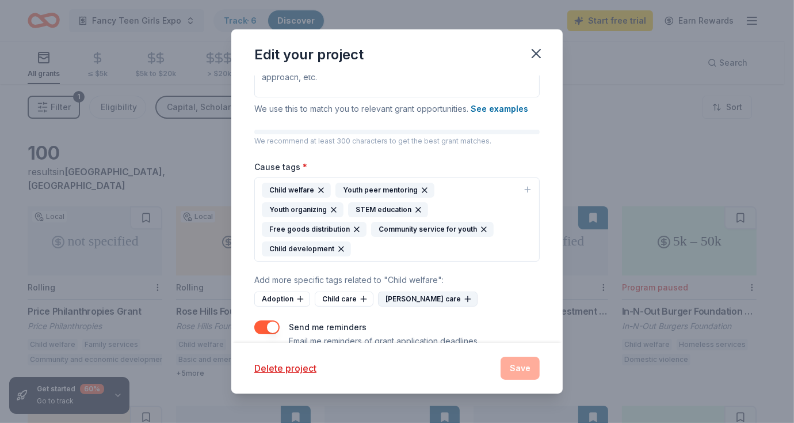
click at [465, 299] on icon at bounding box center [467, 299] width 5 height 0
click at [383, 131] on div at bounding box center [397, 132] width 286 height 5
click at [381, 139] on p "We recommend at least 300 characters to get the best grant matches." at bounding box center [397, 140] width 286 height 9
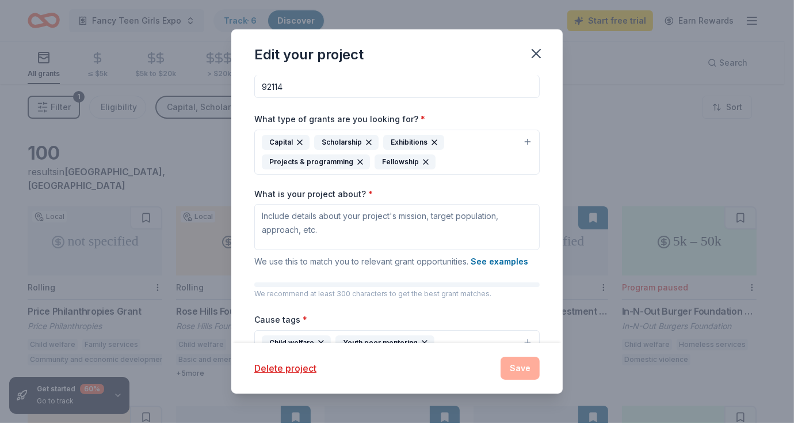
scroll to position [71, 0]
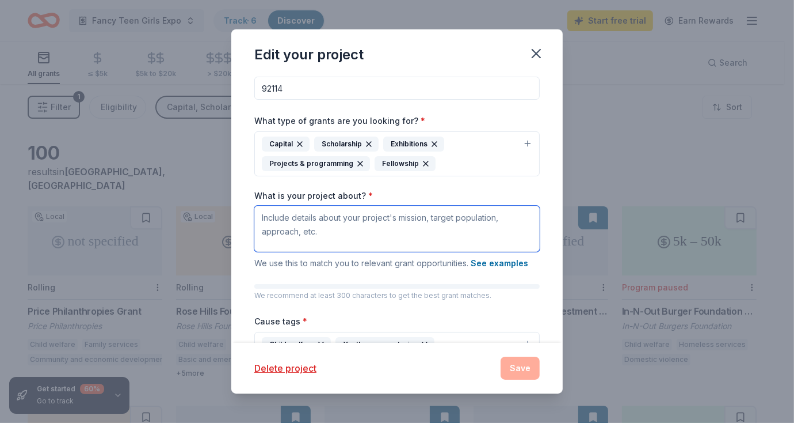
click at [374, 216] on textarea "What is your project about? *" at bounding box center [397, 229] width 286 height 46
paste textarea "This is a free event that hosts 200 girls between the ages of 5-22. Local profe…"
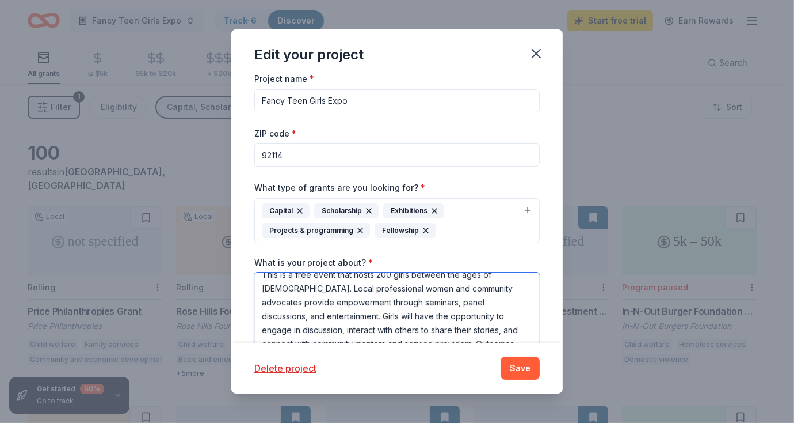
scroll to position [0, 0]
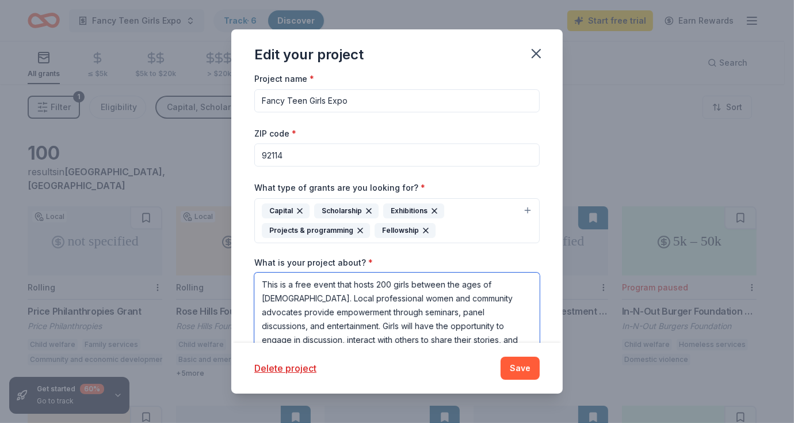
drag, startPoint x: 381, startPoint y: 283, endPoint x: 389, endPoint y: 283, distance: 8.1
click at [389, 283] on textarea "This is a free event that hosts 200 girls between the ages of 5-22. Local profe…" at bounding box center [397, 324] width 286 height 104
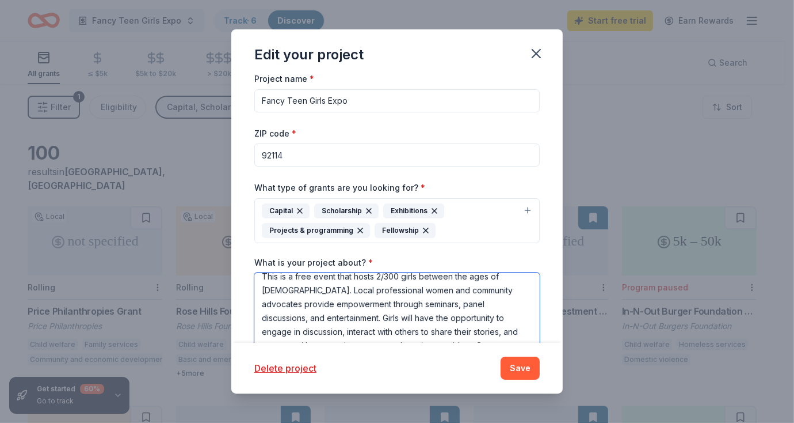
scroll to position [10, 0]
drag, startPoint x: 348, startPoint y: 285, endPoint x: 374, endPoint y: 287, distance: 26.0
click at [374, 287] on textarea "This is a free event that hosts 2/300 girls between the ages of 5-22. Local pro…" at bounding box center [397, 324] width 286 height 104
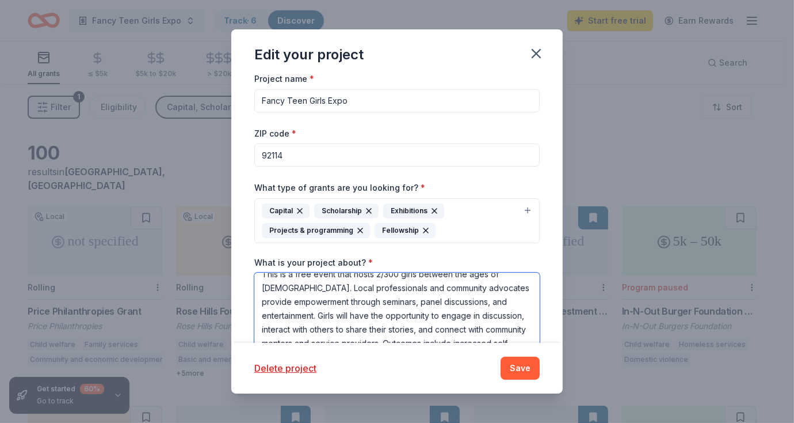
click at [394, 314] on textarea "This is a free event that hosts 2/300 girls between the ages of 5-22. Local pro…" at bounding box center [397, 324] width 286 height 104
click at [389, 299] on textarea "This is a free event that hosts 2/300 girls between the ages of 5-22. Local pro…" at bounding box center [397, 324] width 286 height 104
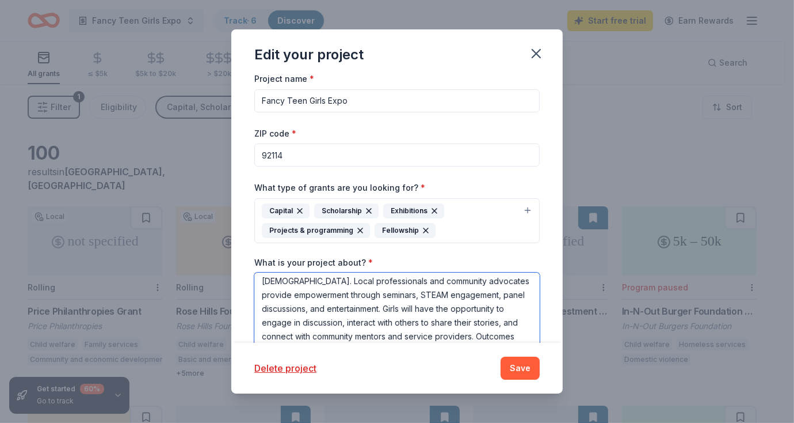
scroll to position [29, 0]
click at [409, 295] on textarea "This is a free event that hosts 2/300 girls between the ages of 5-22. Local pro…" at bounding box center [397, 324] width 286 height 104
click at [391, 295] on textarea "This is a free event that hosts 2/300 girls between the ages of 5-22. Local pro…" at bounding box center [397, 324] width 286 height 104
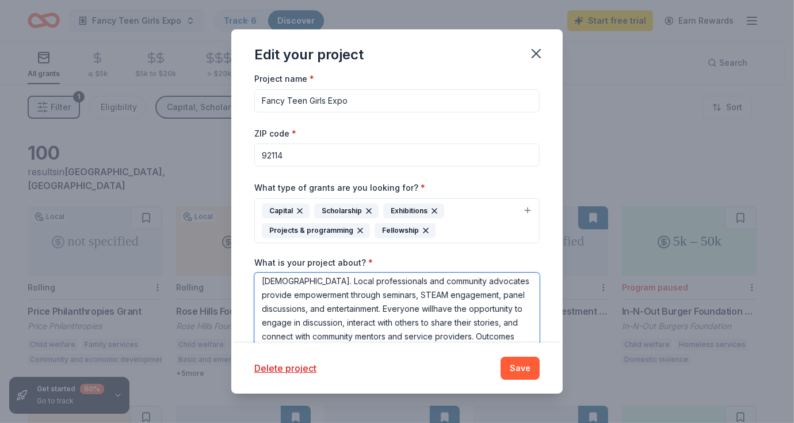
click at [390, 281] on textarea "This is a free event that hosts 2/300 girls between the ages of 5-22. Local pro…" at bounding box center [397, 324] width 286 height 104
drag, startPoint x: 425, startPoint y: 295, endPoint x: 452, endPoint y: 295, distance: 27.1
click at [452, 295] on textarea "This is a free event that hosts 2/300 girls between the ages of 5-22. Local pro…" at bounding box center [397, 324] width 286 height 104
type textarea "This is a free event that hosts 2/300 girls between the ages of 5-22. Local pro…"
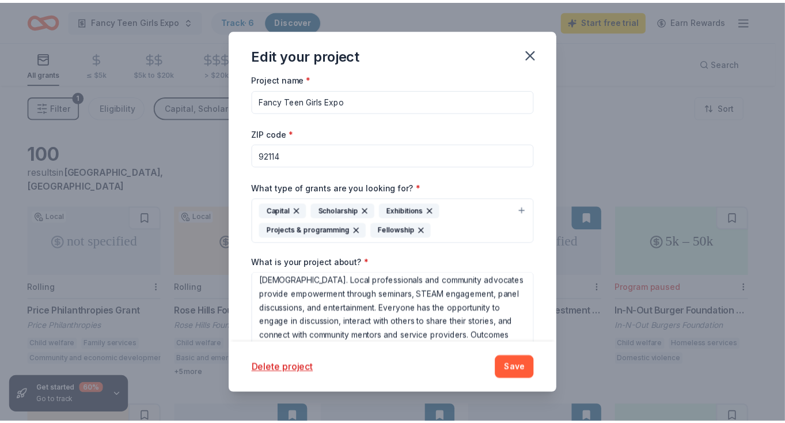
scroll to position [0, 0]
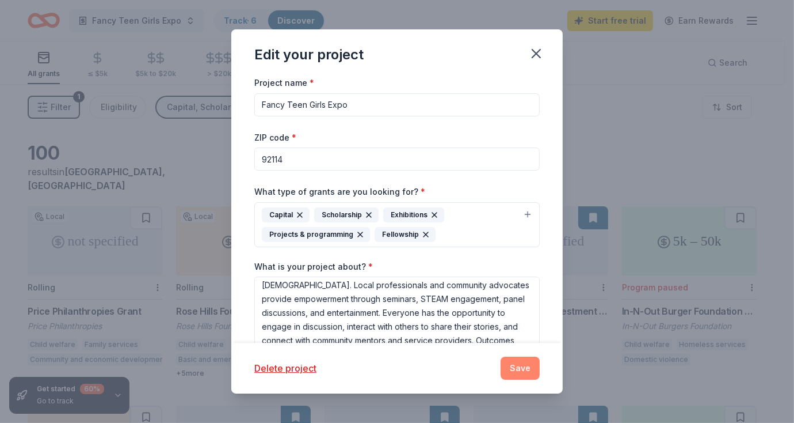
click at [514, 365] on button "Save" at bounding box center [520, 367] width 39 height 23
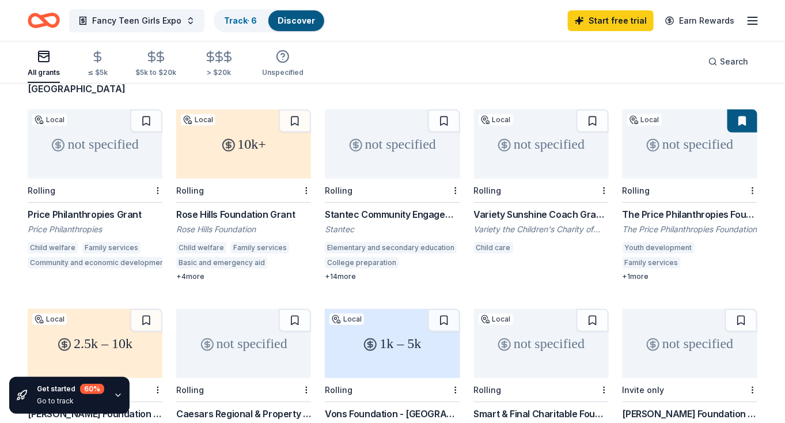
scroll to position [90, 0]
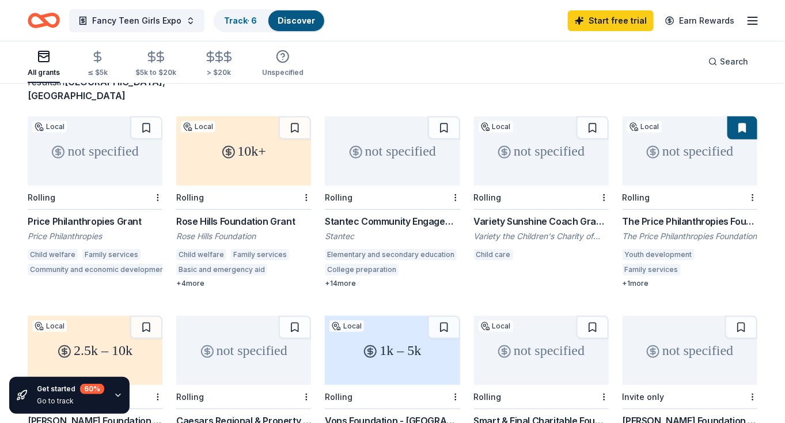
click at [390, 230] on div "Stantec" at bounding box center [392, 236] width 135 height 12
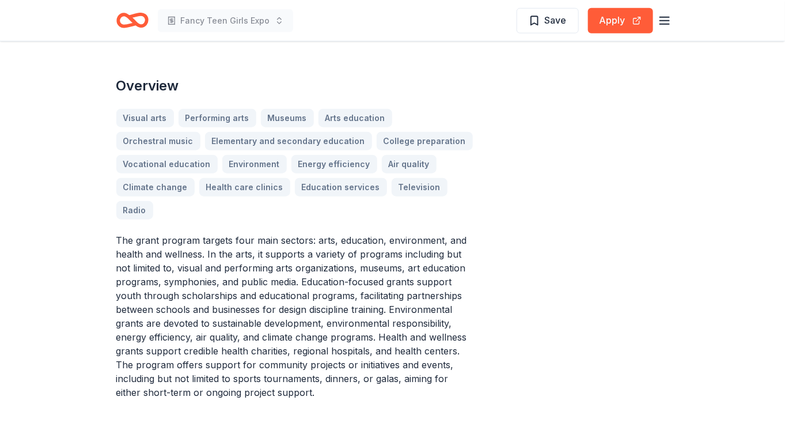
scroll to position [369, 0]
